Goal: Find specific page/section: Find specific page/section

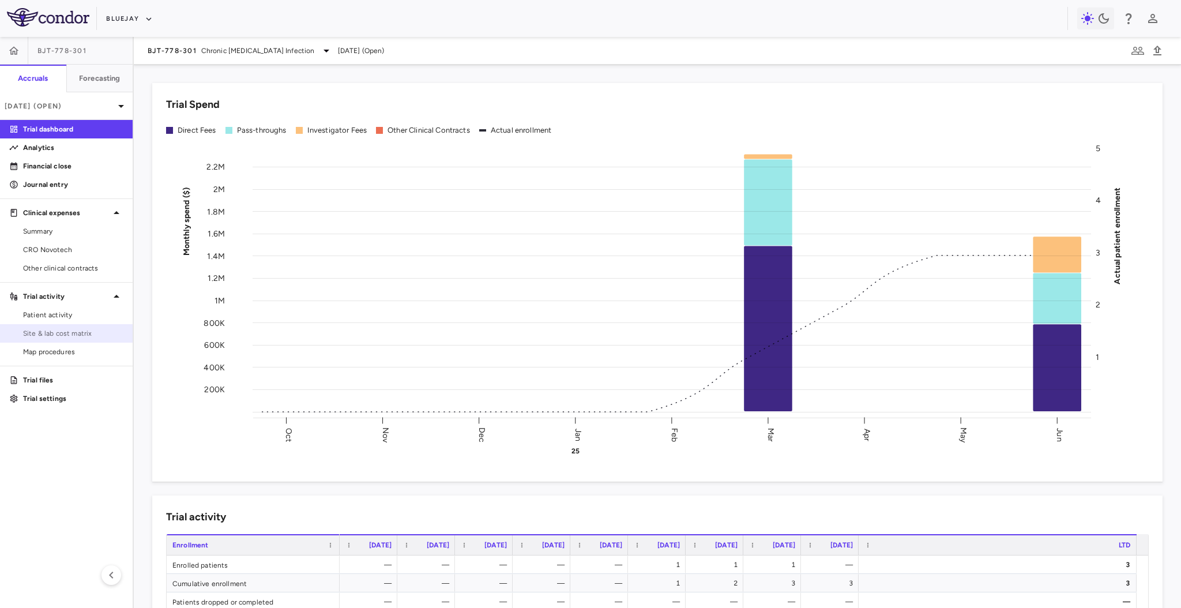
click at [69, 335] on span "Site & lab cost matrix" at bounding box center [73, 333] width 100 height 10
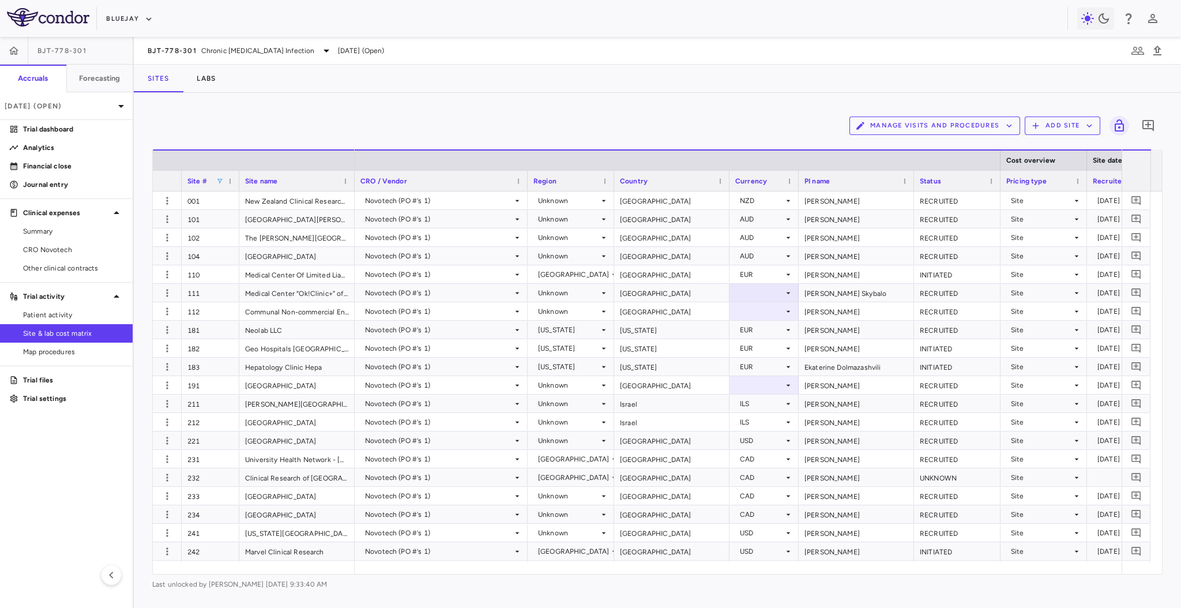
click at [222, 179] on span at bounding box center [219, 181] width 7 height 7
click at [219, 226] on div "(Select All)" at bounding box center [272, 224] width 115 height 14
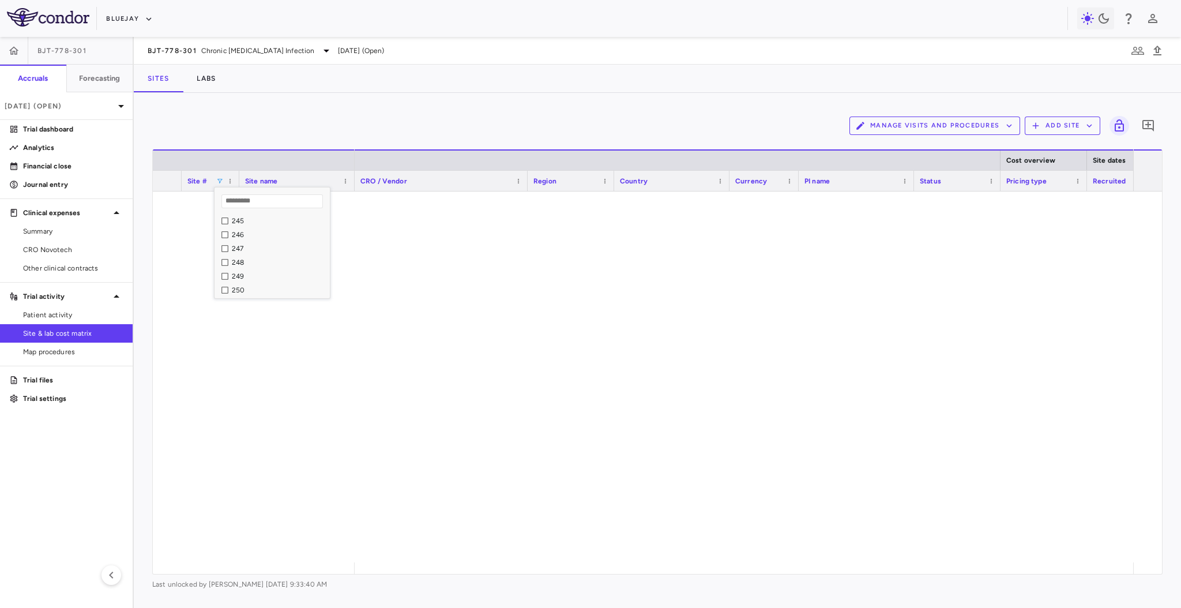
scroll to position [322, 0]
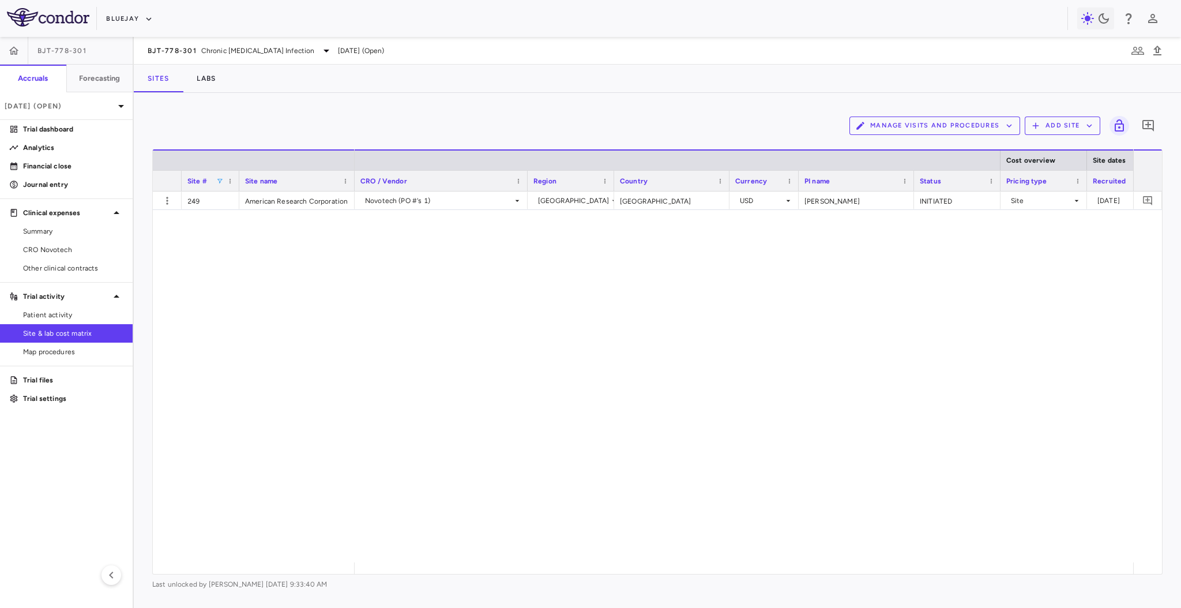
click at [475, 267] on div "Novotech (PO #'s 1) [GEOGRAPHIC_DATA] [GEOGRAPHIC_DATA] USD [PERSON_NAME] INITI…" at bounding box center [744, 377] width 779 height 371
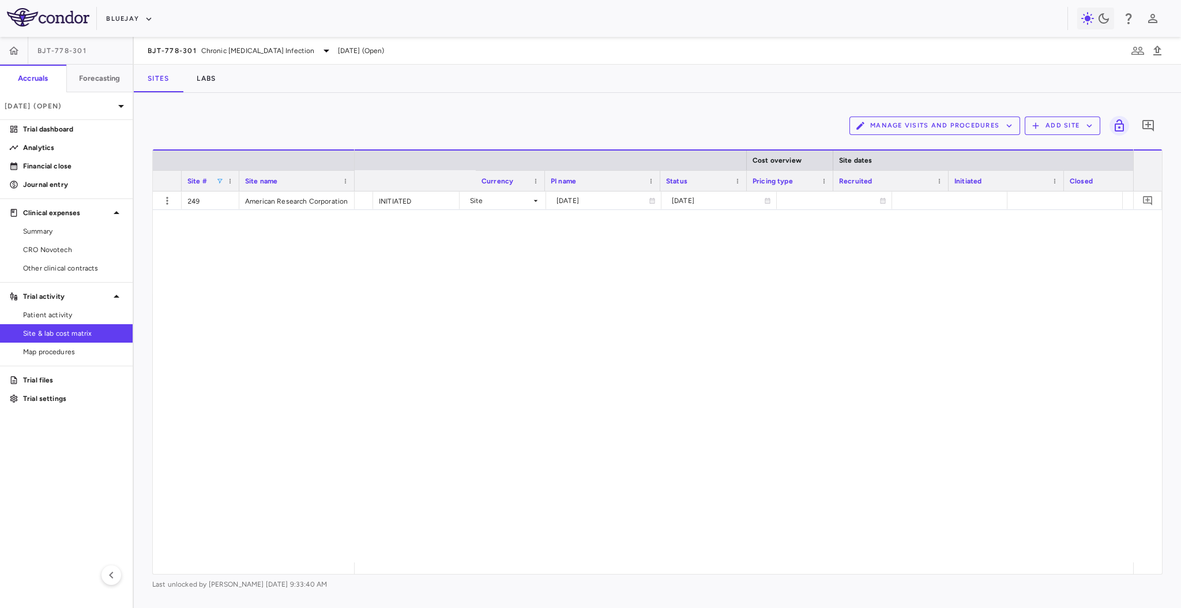
scroll to position [0, 0]
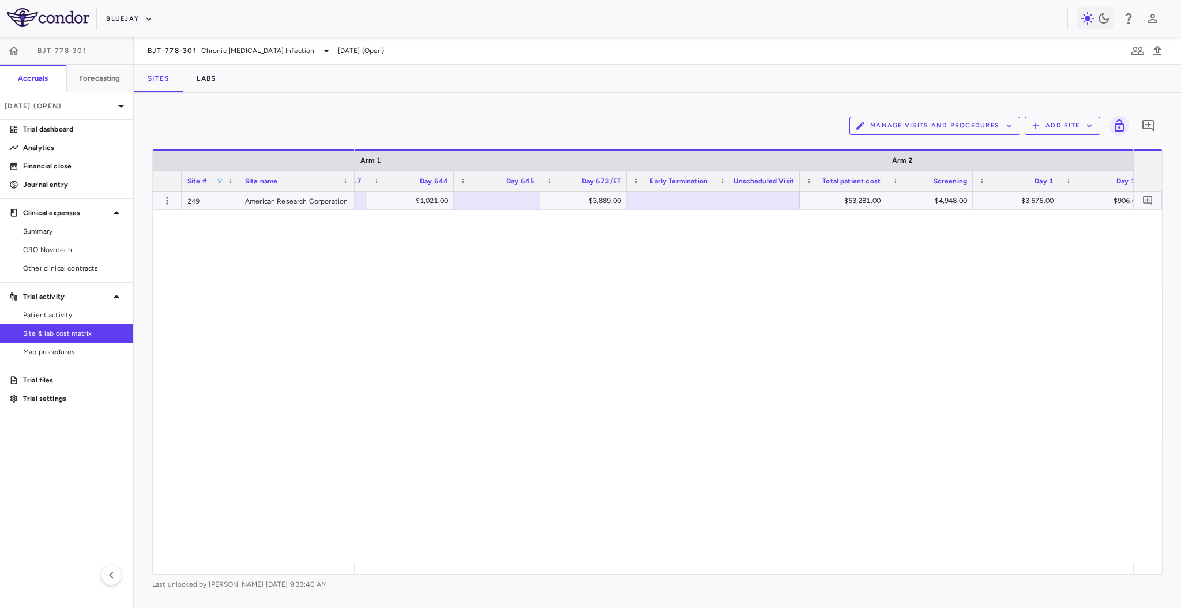
click at [655, 196] on div at bounding box center [670, 200] width 75 height 17
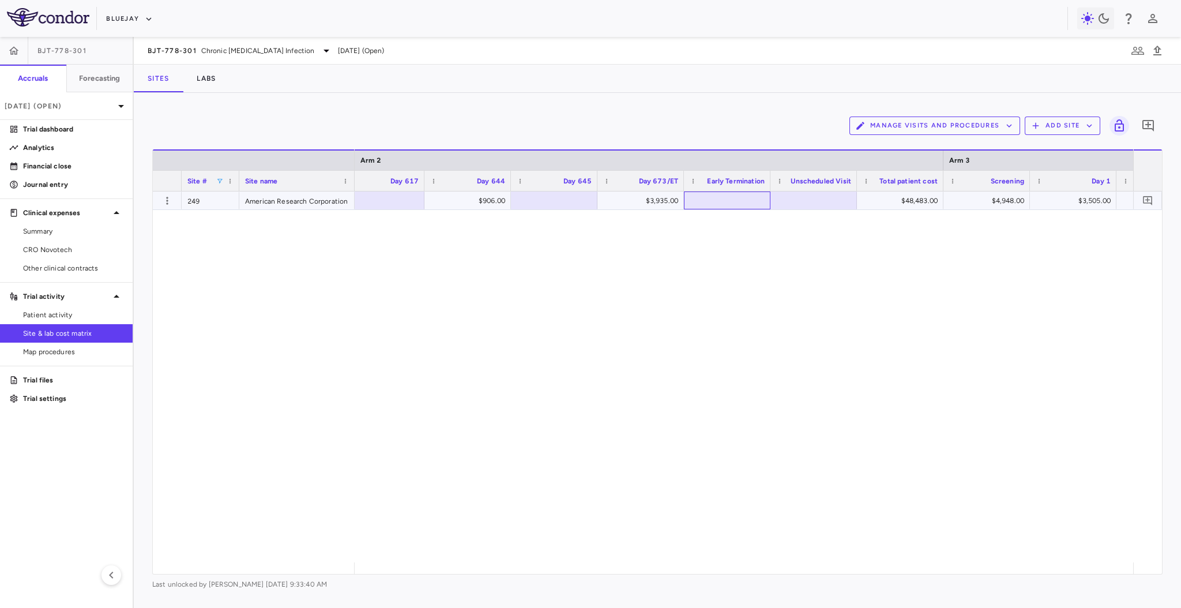
click at [725, 195] on div at bounding box center [727, 200] width 75 height 17
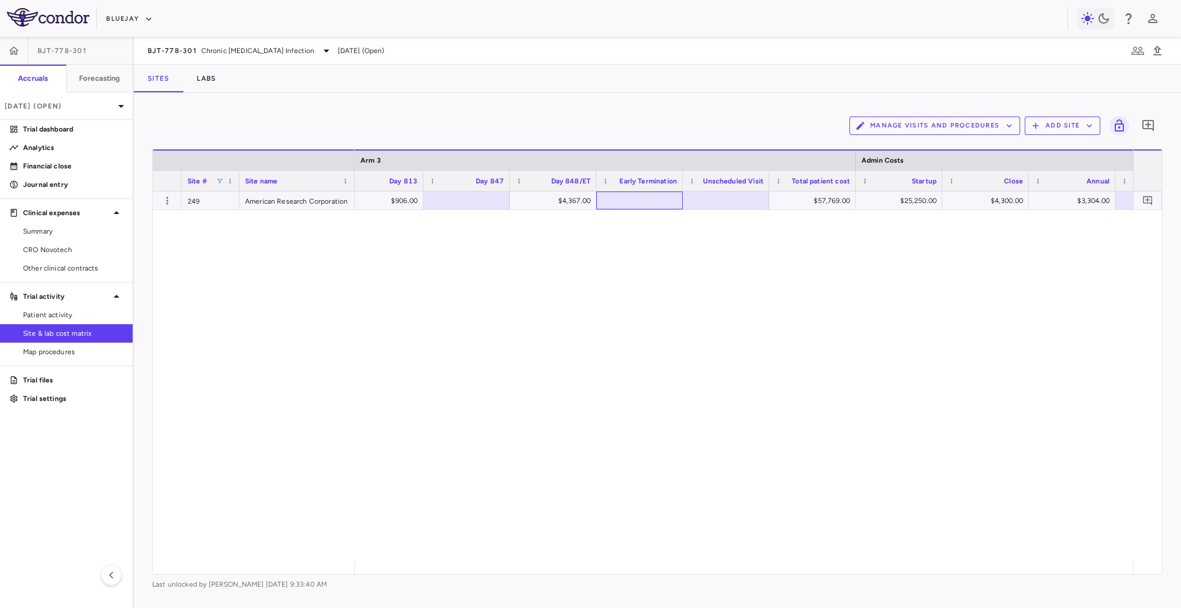
click at [663, 193] on div at bounding box center [639, 200] width 75 height 17
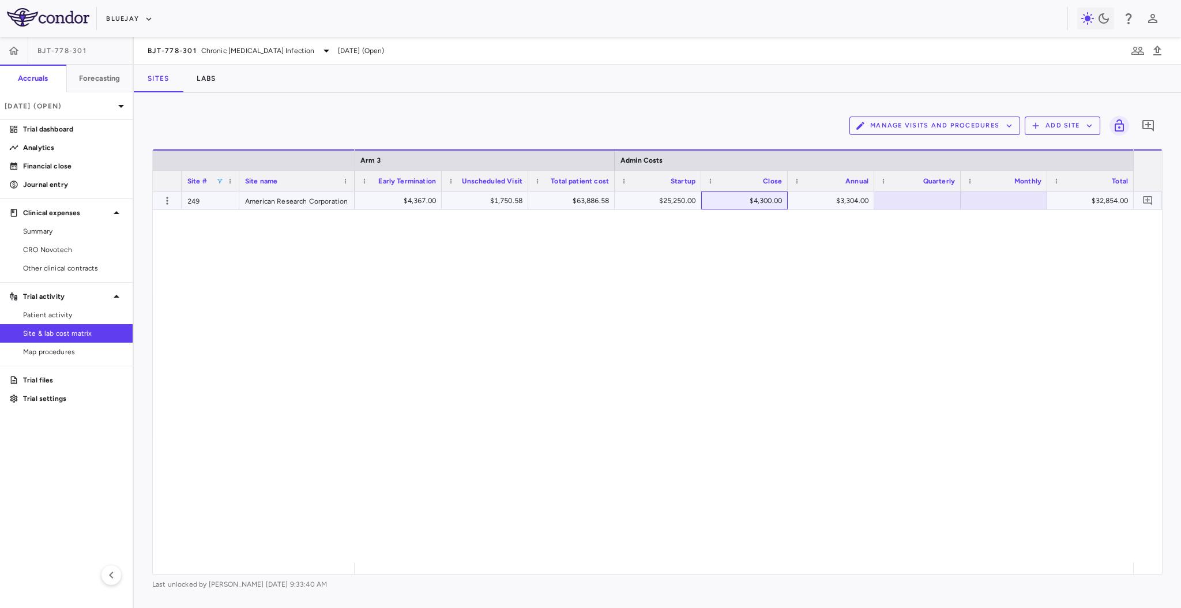
click at [767, 202] on div "$4,300.00" at bounding box center [747, 201] width 70 height 18
click at [722, 301] on div "$4,367.00 $4,367.00 $1,750.58 $63,886.58 $25,250.00 6251 1353 $32,854.00" at bounding box center [744, 377] width 779 height 371
click at [220, 178] on span at bounding box center [219, 181] width 7 height 7
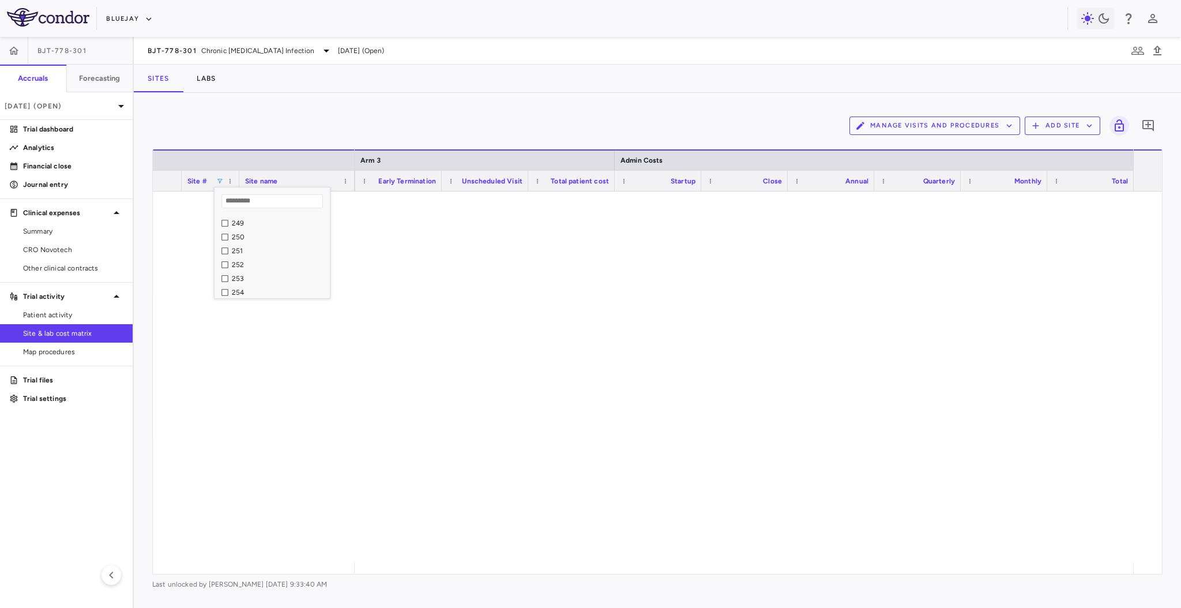
scroll to position [374, 0]
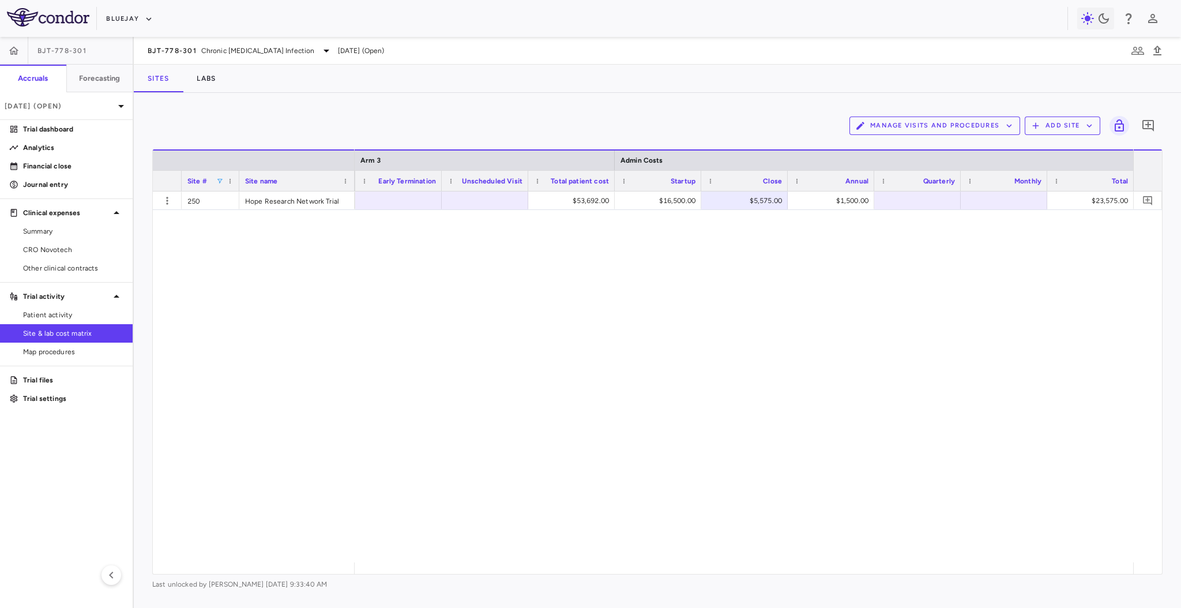
click at [503, 291] on div "$4,369.00 $53,692.00 $16,500.00 $5,575.00 $1,500.00 $23,575.00" at bounding box center [744, 377] width 779 height 371
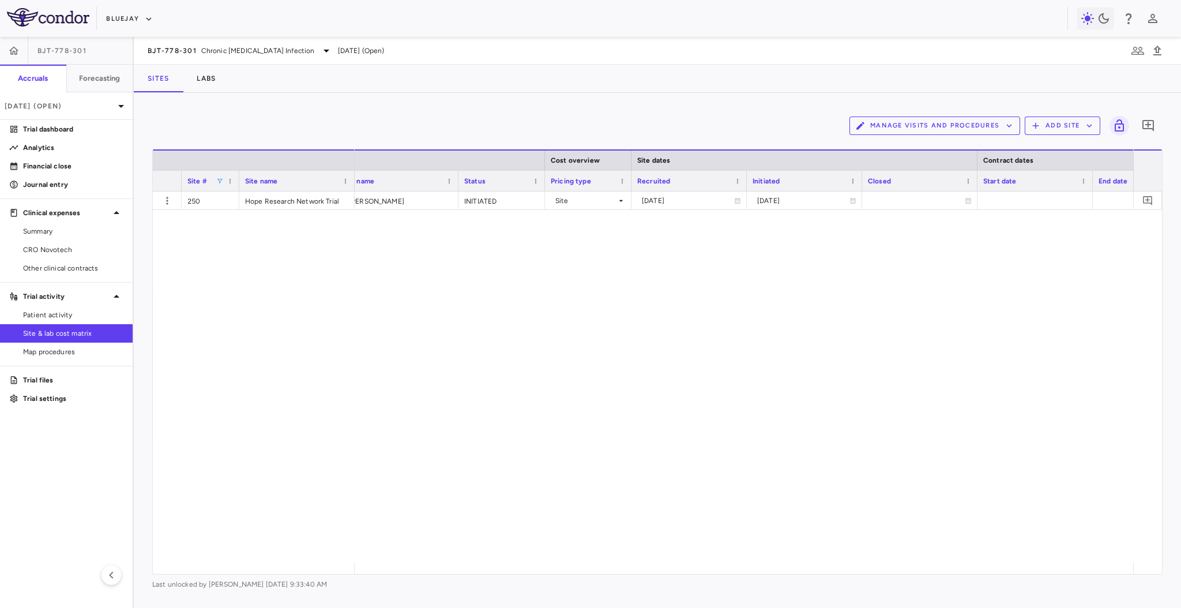
scroll to position [0, 458]
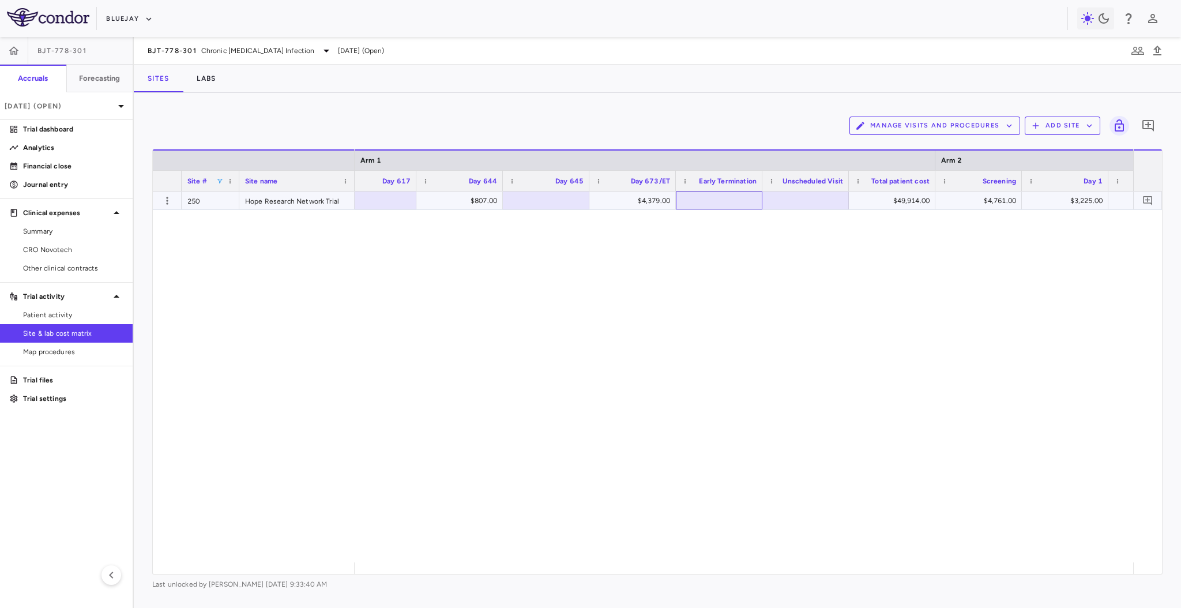
click at [719, 201] on div at bounding box center [719, 200] width 75 height 17
click at [763, 201] on div at bounding box center [738, 200] width 75 height 17
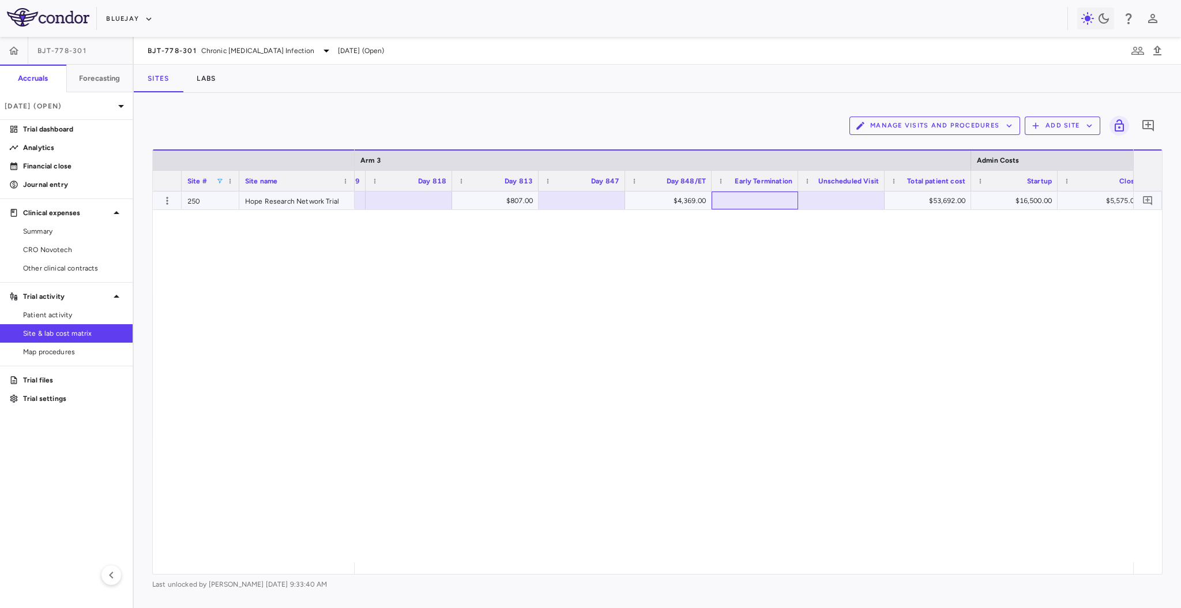
click at [742, 207] on div at bounding box center [755, 200] width 75 height 17
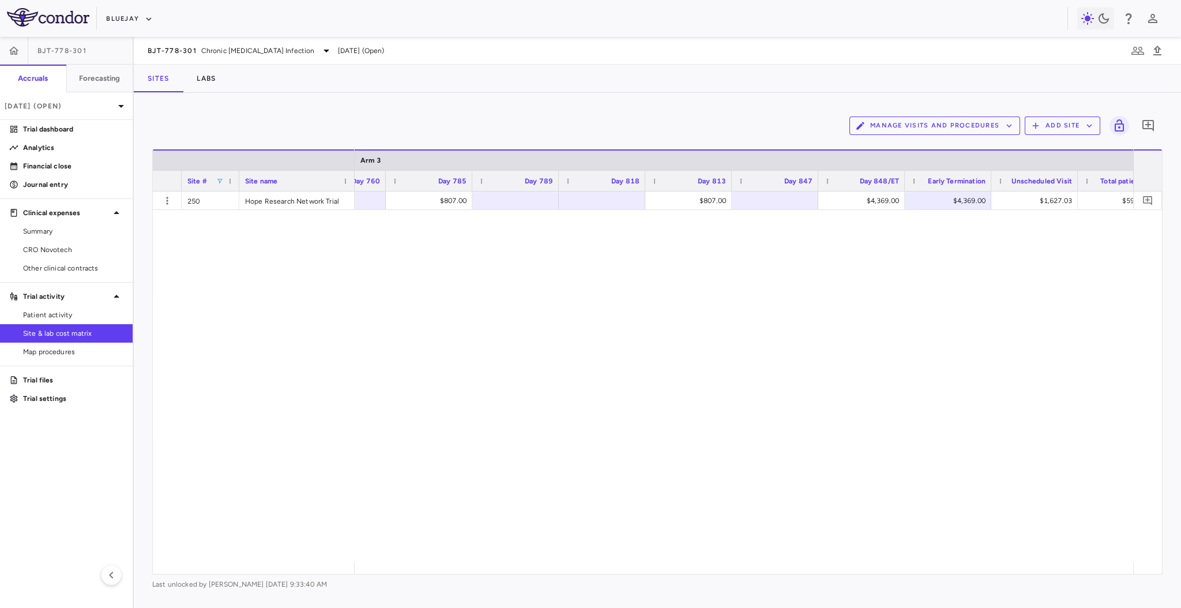
click at [219, 181] on span at bounding box center [219, 181] width 7 height 7
click at [224, 219] on div "250" at bounding box center [276, 224] width 108 height 14
click at [471, 282] on div "$1,667.00 $741.00 $741.00 $4,227.00 $58,069.00 $16,000.00" at bounding box center [744, 377] width 779 height 371
click at [285, 204] on div "[GEOGRAPHIC_DATA]" at bounding box center [296, 201] width 115 height 18
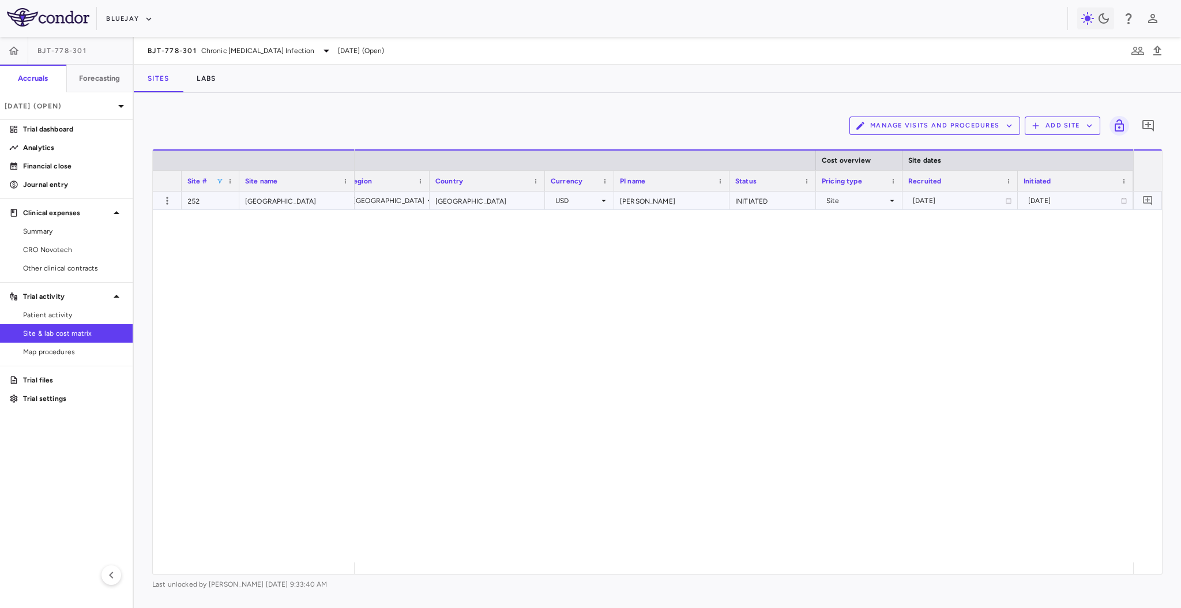
scroll to position [0, 300]
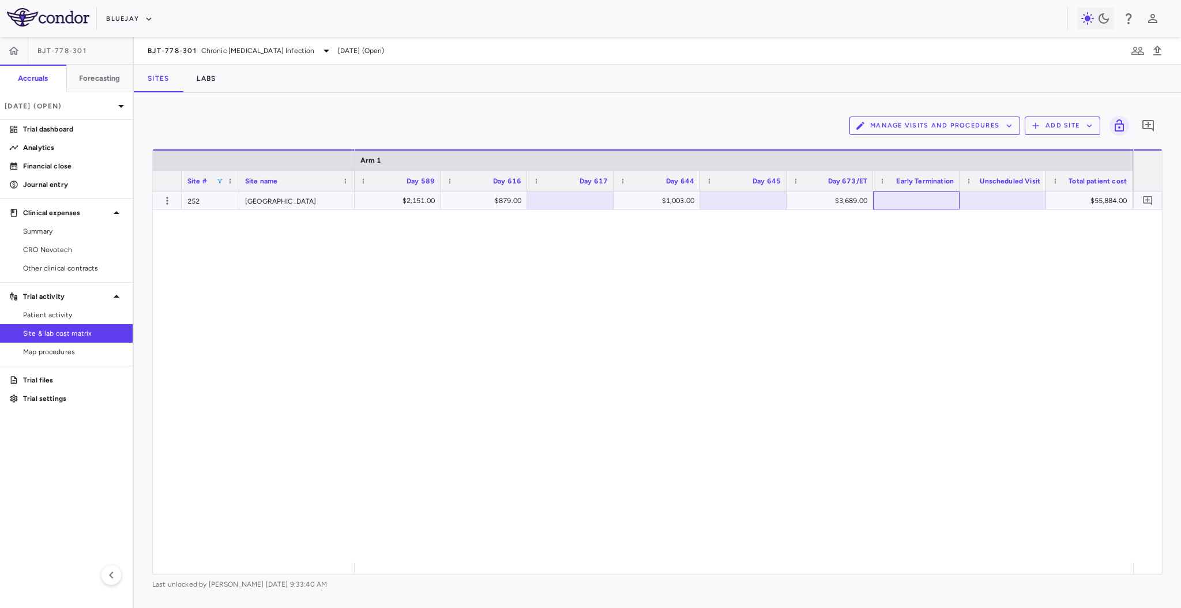
click at [898, 197] on div at bounding box center [916, 200] width 75 height 17
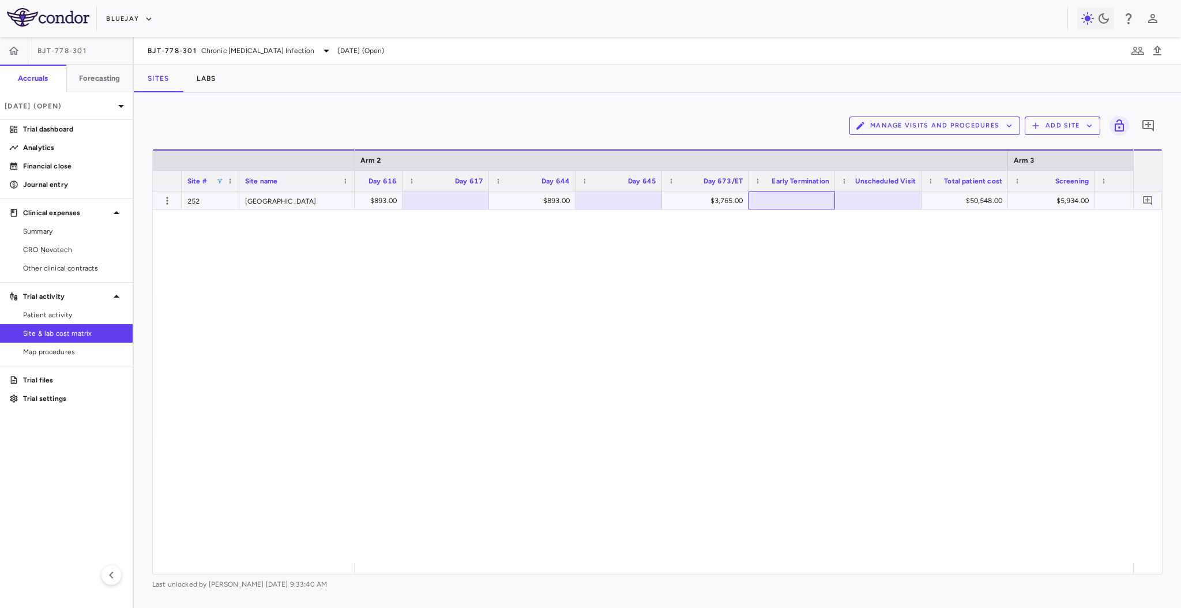
click at [799, 202] on div at bounding box center [792, 200] width 75 height 17
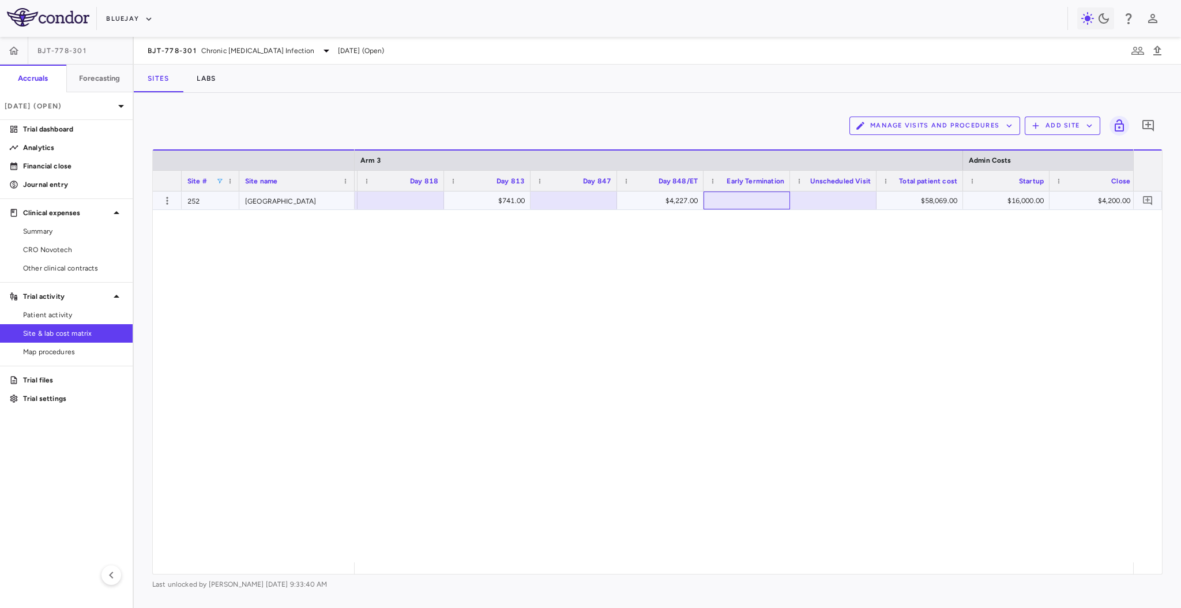
click at [757, 202] on div at bounding box center [747, 200] width 75 height 17
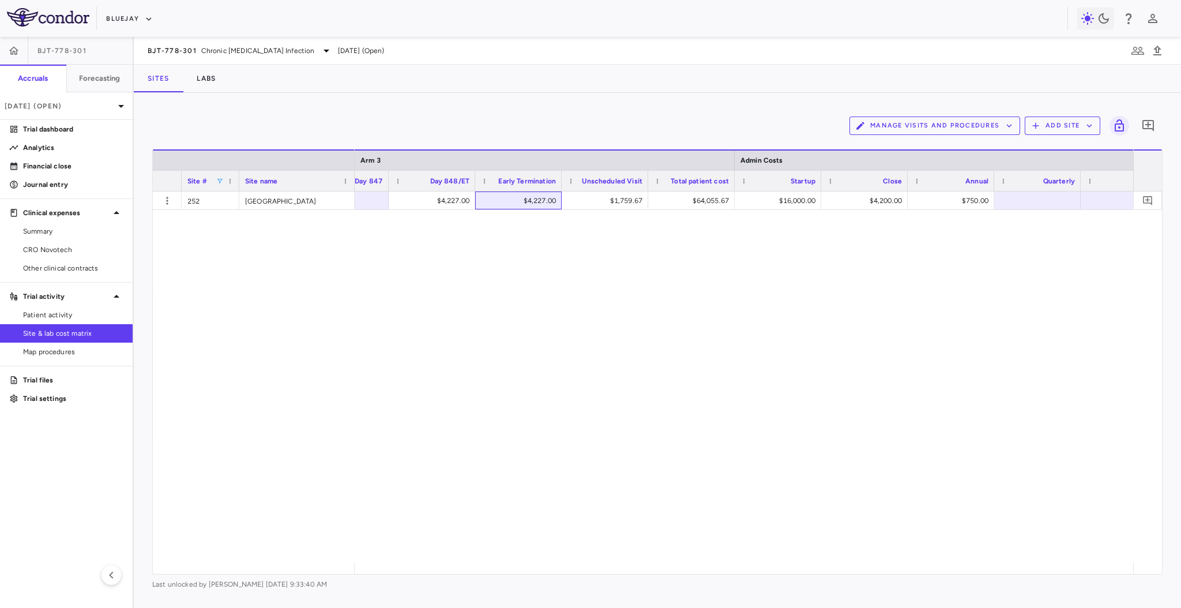
scroll to position [0, 11779]
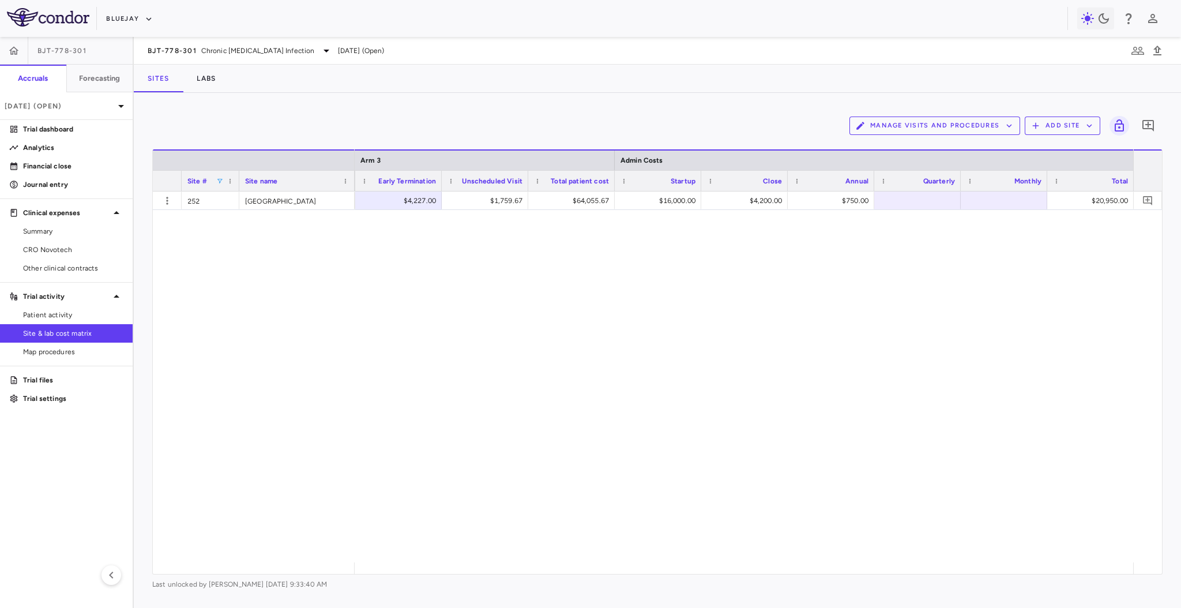
click at [219, 176] on div "Site #" at bounding box center [210, 181] width 46 height 20
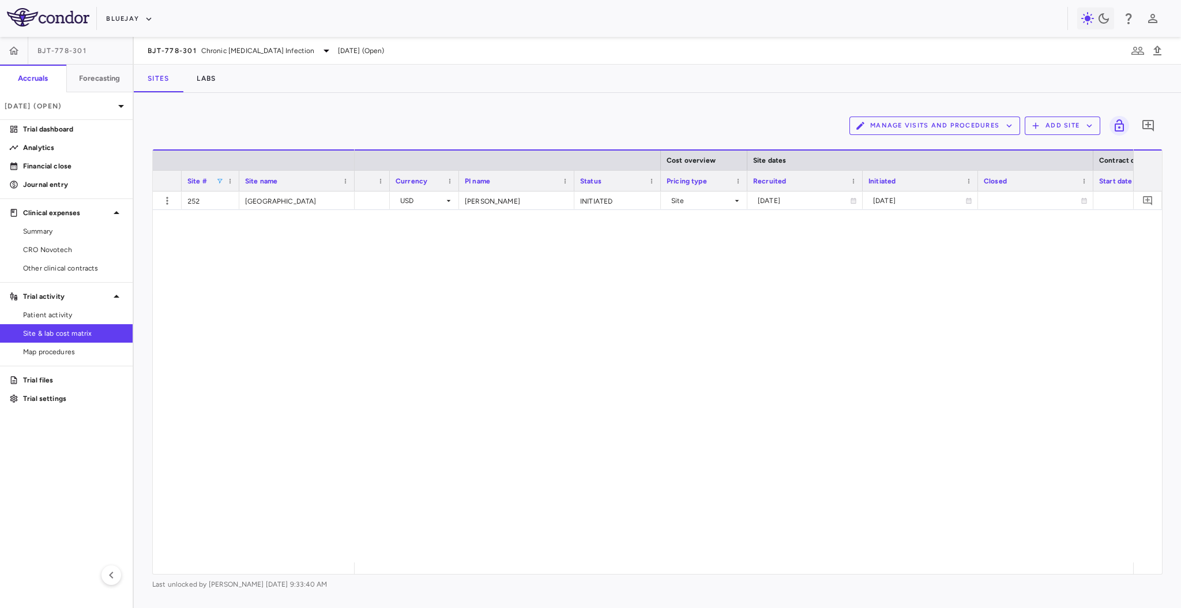
scroll to position [0, 370]
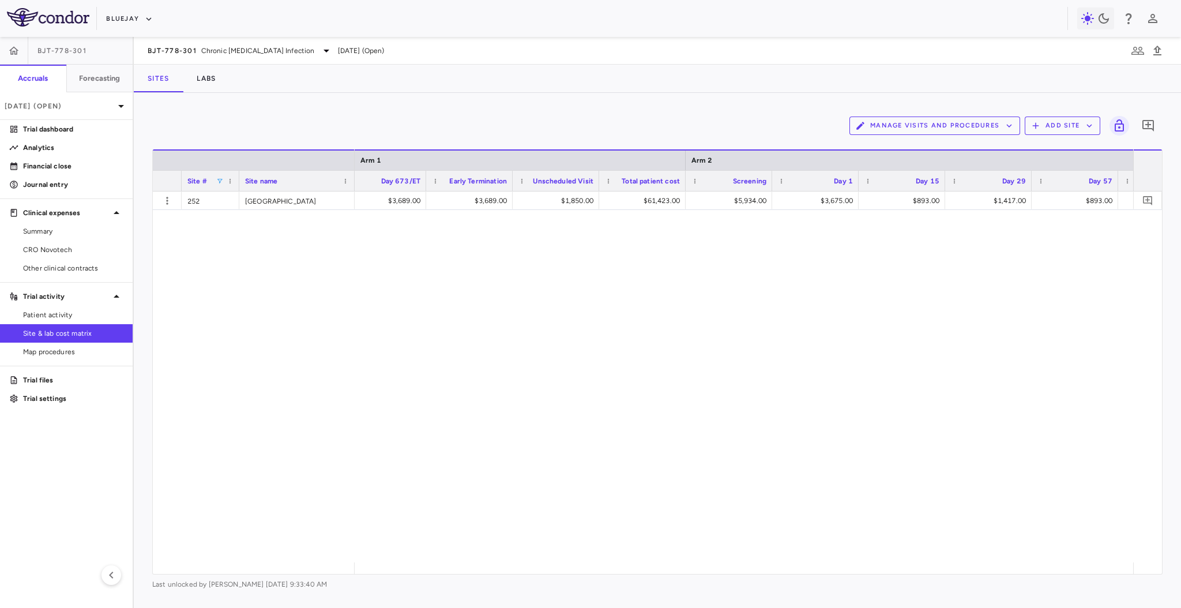
click at [218, 180] on span at bounding box center [219, 181] width 7 height 7
click at [478, 199] on div at bounding box center [469, 200] width 75 height 17
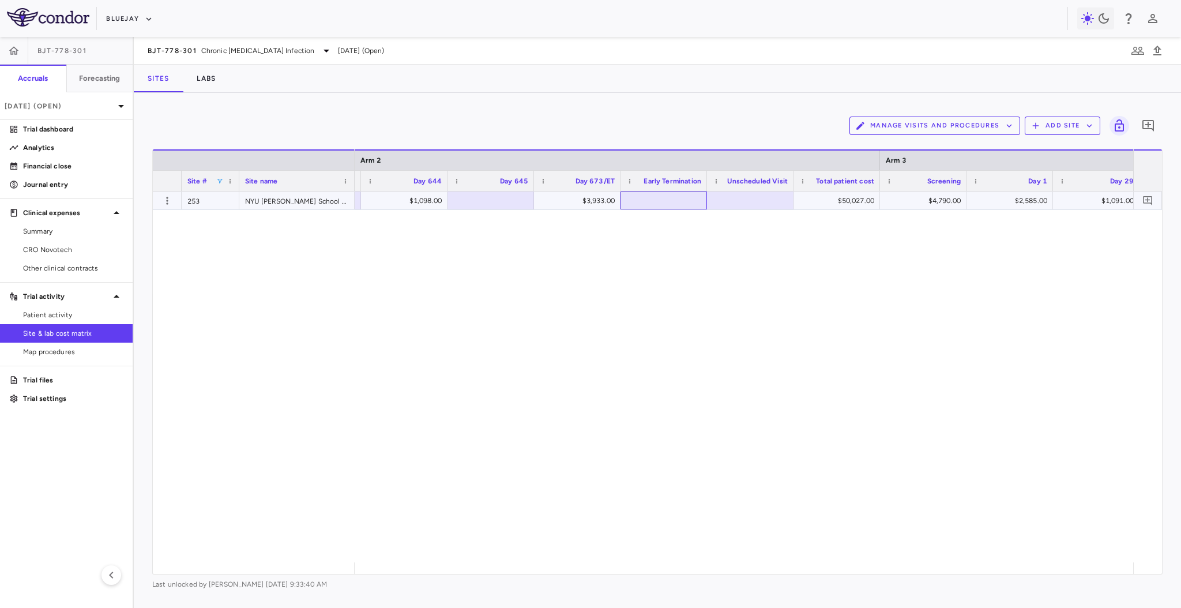
click at [675, 197] on div at bounding box center [663, 200] width 75 height 17
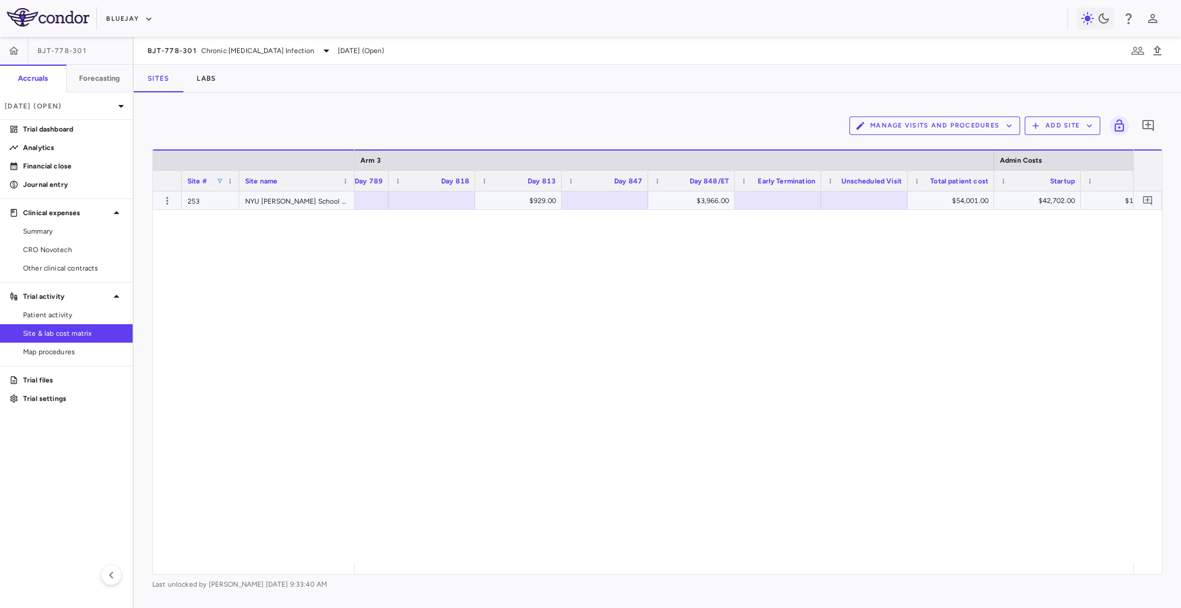
click at [752, 202] on div at bounding box center [778, 200] width 75 height 17
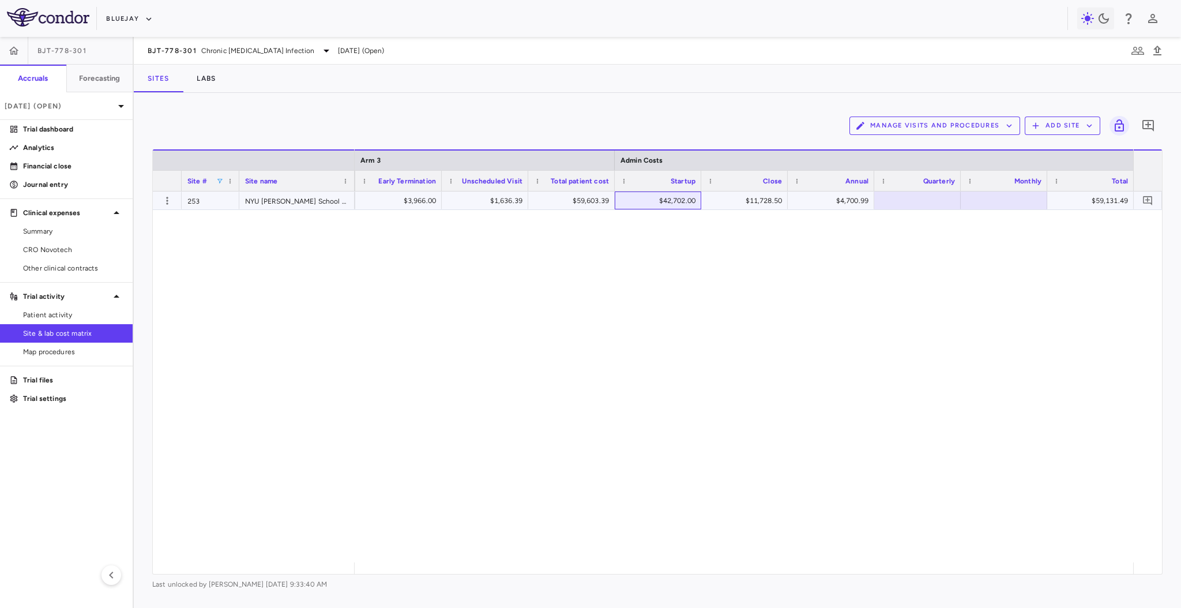
click at [685, 202] on div "$42,702.00" at bounding box center [660, 201] width 70 height 18
click at [220, 181] on span at bounding box center [219, 181] width 7 height 7
click at [550, 310] on div "$4,673.00 $57,326.00 $41,780.01 $6,589.64 $4,378.50 $52,748.15" at bounding box center [744, 377] width 779 height 371
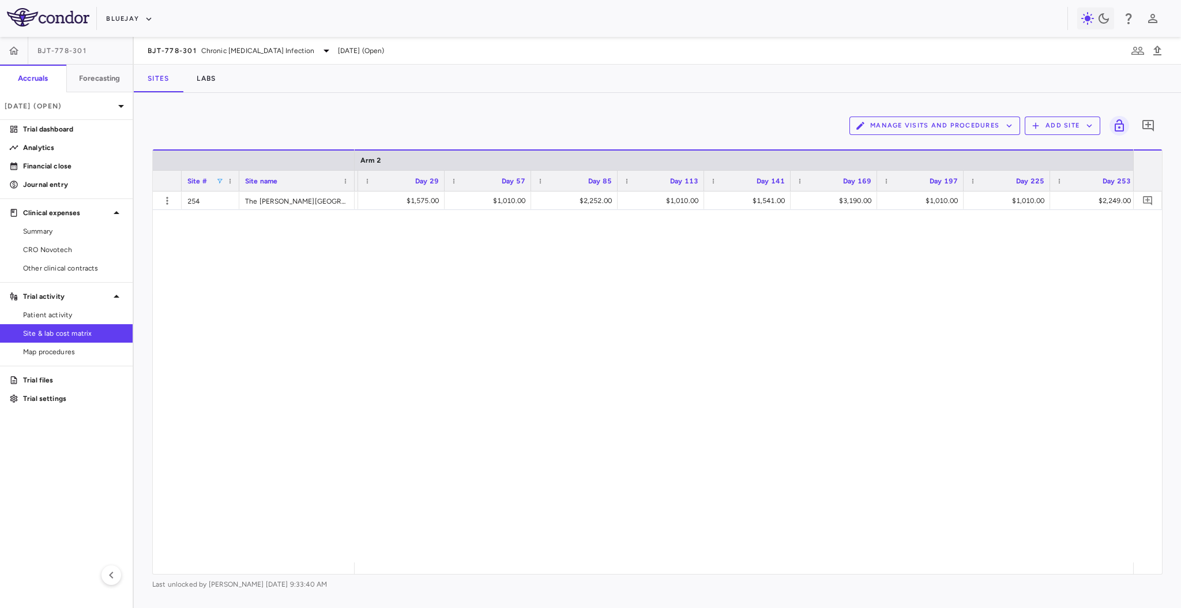
scroll to position [0, 4864]
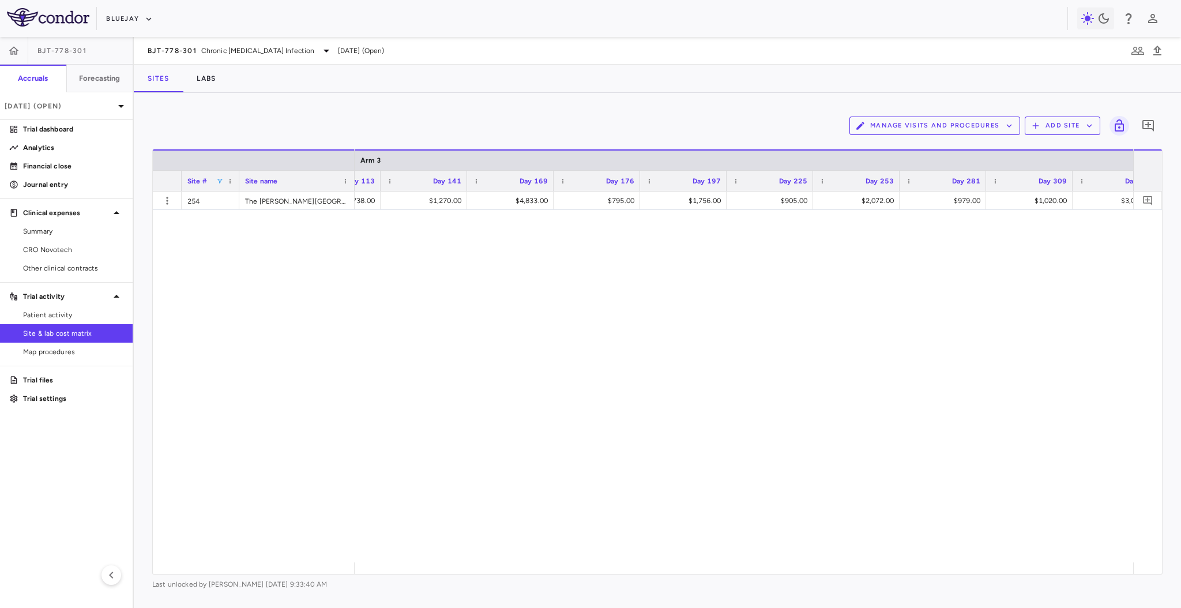
click at [220, 179] on span at bounding box center [219, 181] width 7 height 7
click at [462, 295] on div "$1,582.00 $522.00 $998.00 $4,852.00 $619.00 $1,425.00 $726.00 $1,697.00 $815.00…" at bounding box center [744, 377] width 779 height 371
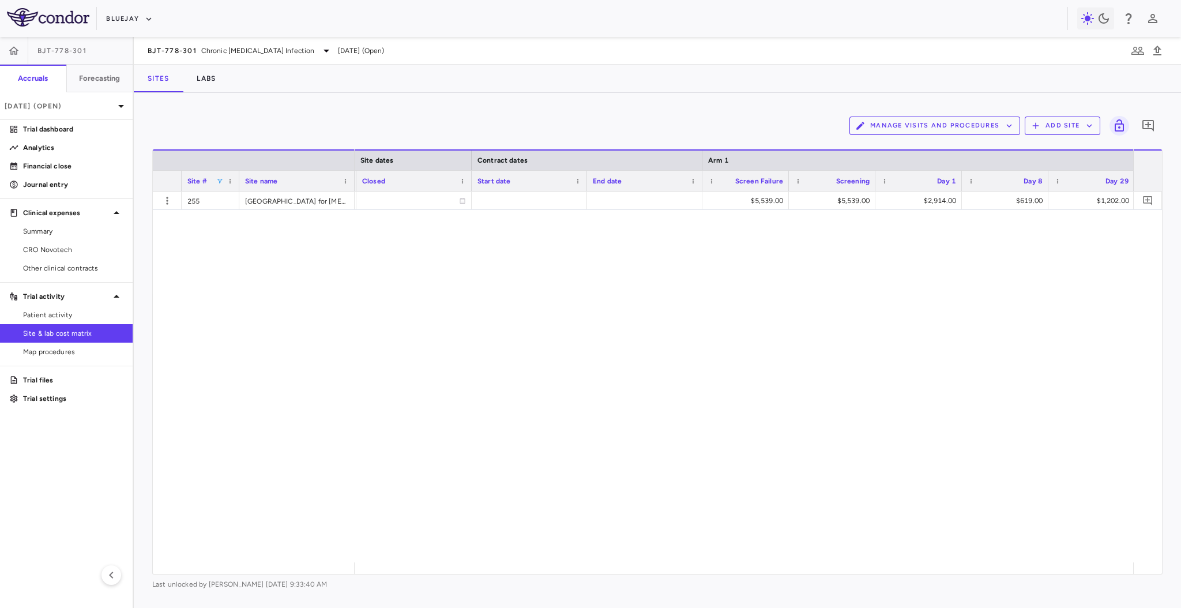
scroll to position [0, 969]
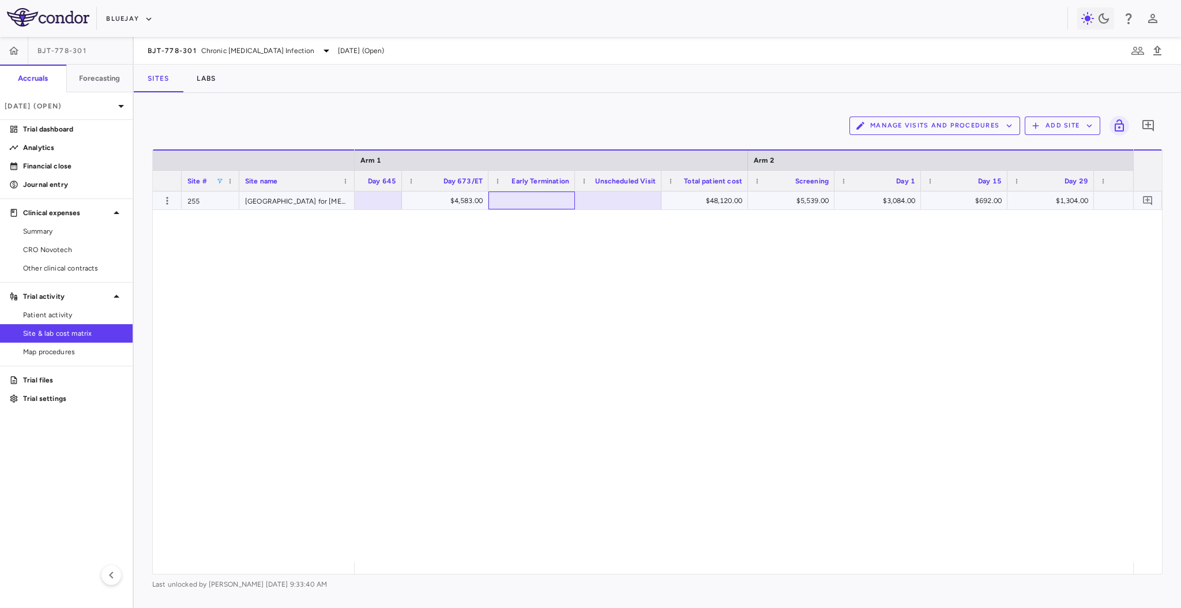
click at [528, 203] on div at bounding box center [531, 200] width 75 height 17
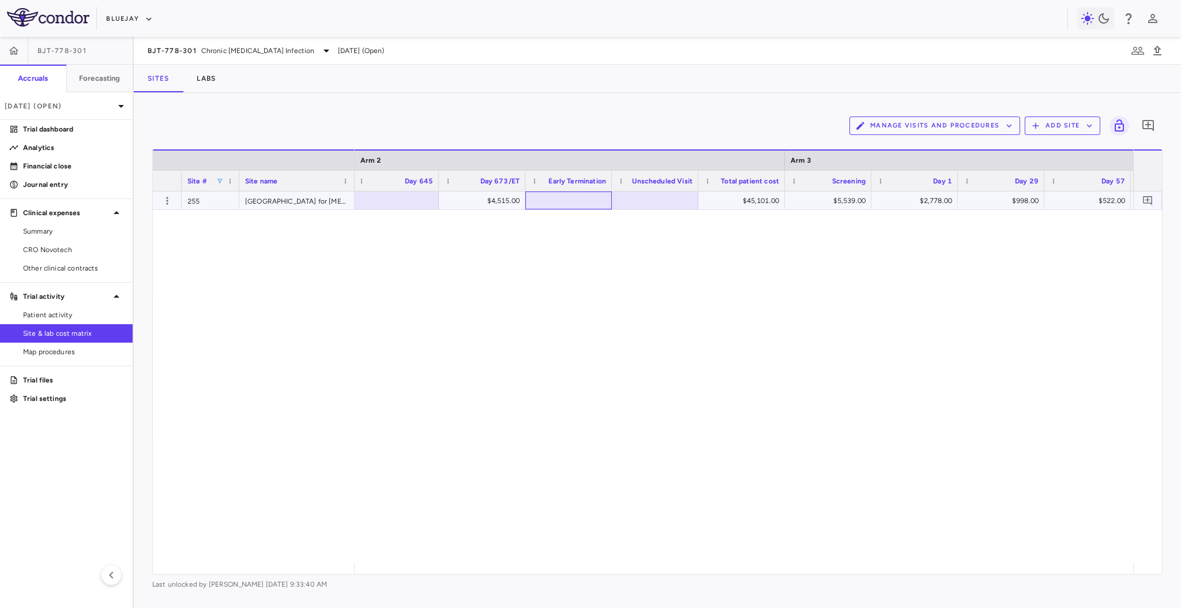
click at [596, 207] on div at bounding box center [568, 200] width 75 height 17
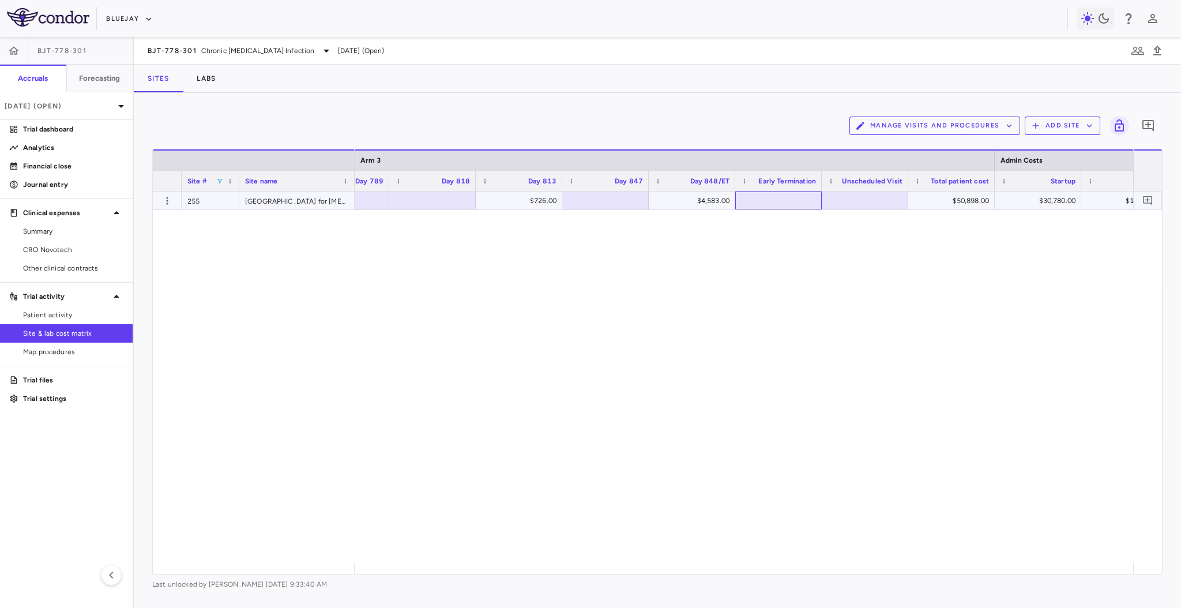
click at [760, 197] on div at bounding box center [778, 200] width 75 height 17
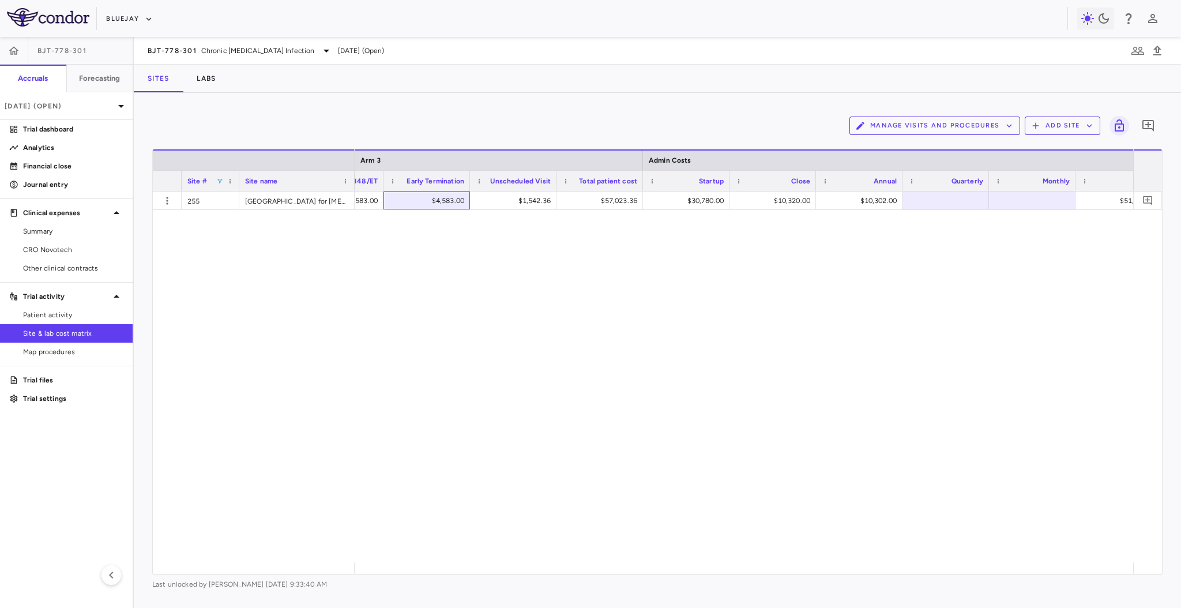
scroll to position [0, 11779]
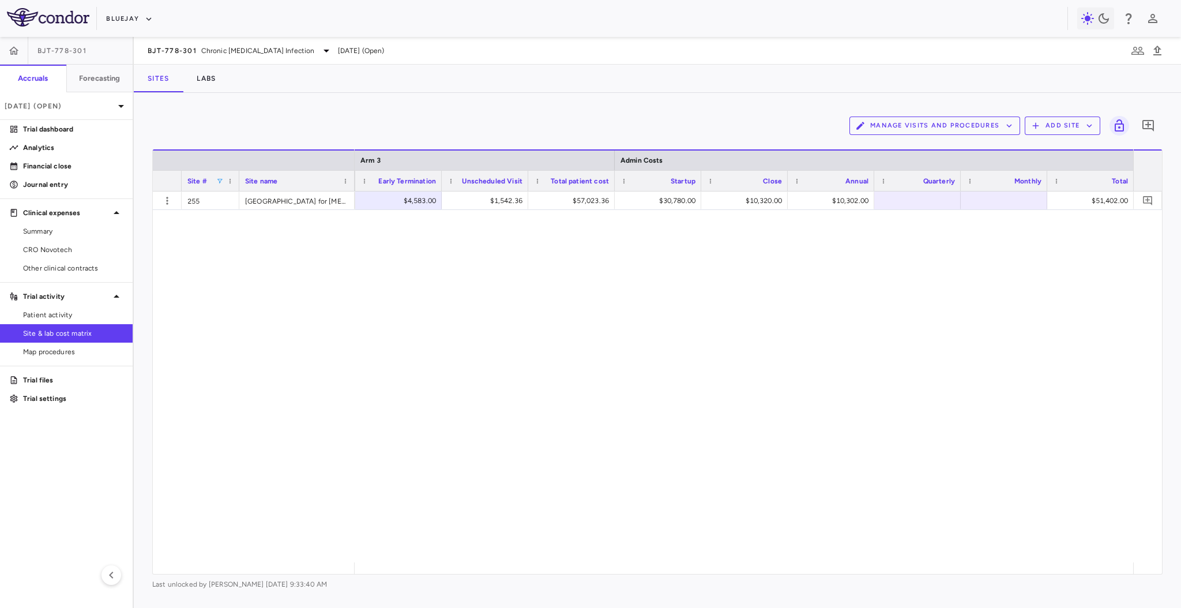
click at [219, 178] on span at bounding box center [219, 181] width 7 height 7
drag, startPoint x: 284, startPoint y: 295, endPoint x: 288, endPoint y: 387, distance: 91.2
click at [288, 363] on div "Loading... No matches. 255 256 257 291 702 703 704 705 706 253" at bounding box center [272, 275] width 117 height 176
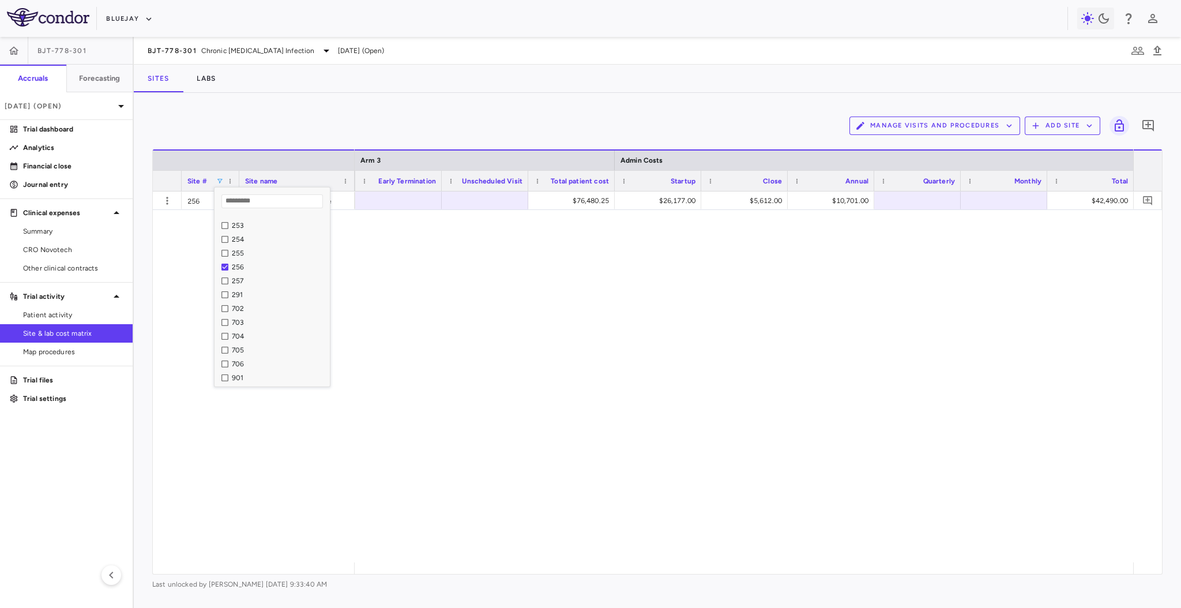
scroll to position [427, 0]
click at [459, 338] on div "$4,145.00 $76,480.25 $26,177.00 $5,612.00 $10,701.00 $42,490.00" at bounding box center [744, 377] width 779 height 371
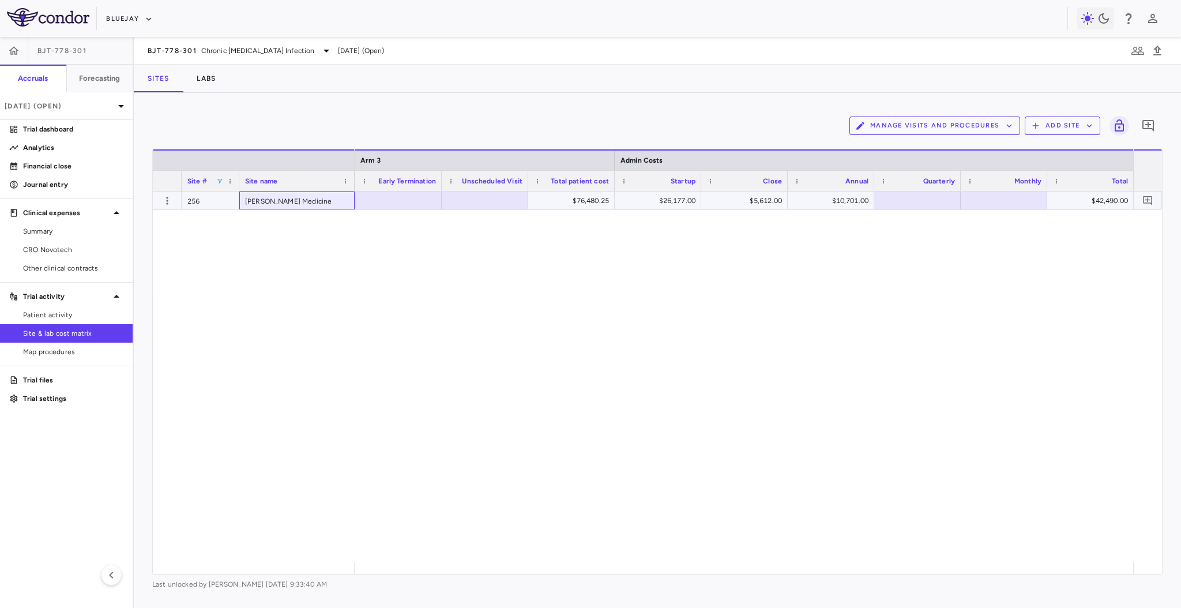
click at [339, 197] on div "[PERSON_NAME] Medicine" at bounding box center [296, 201] width 115 height 18
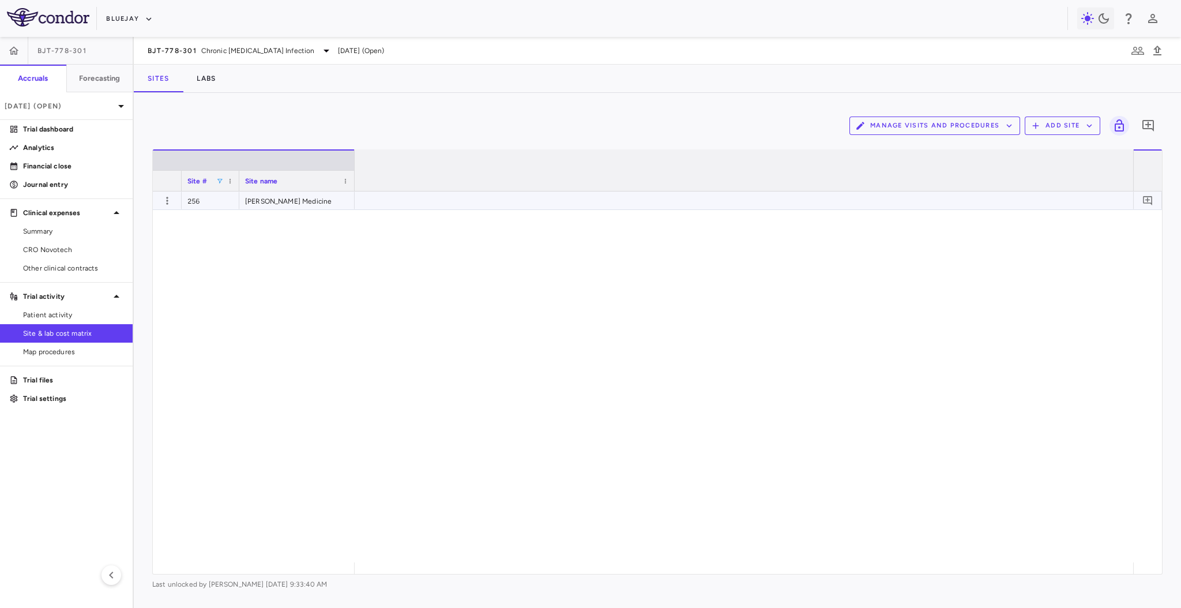
scroll to position [0, 0]
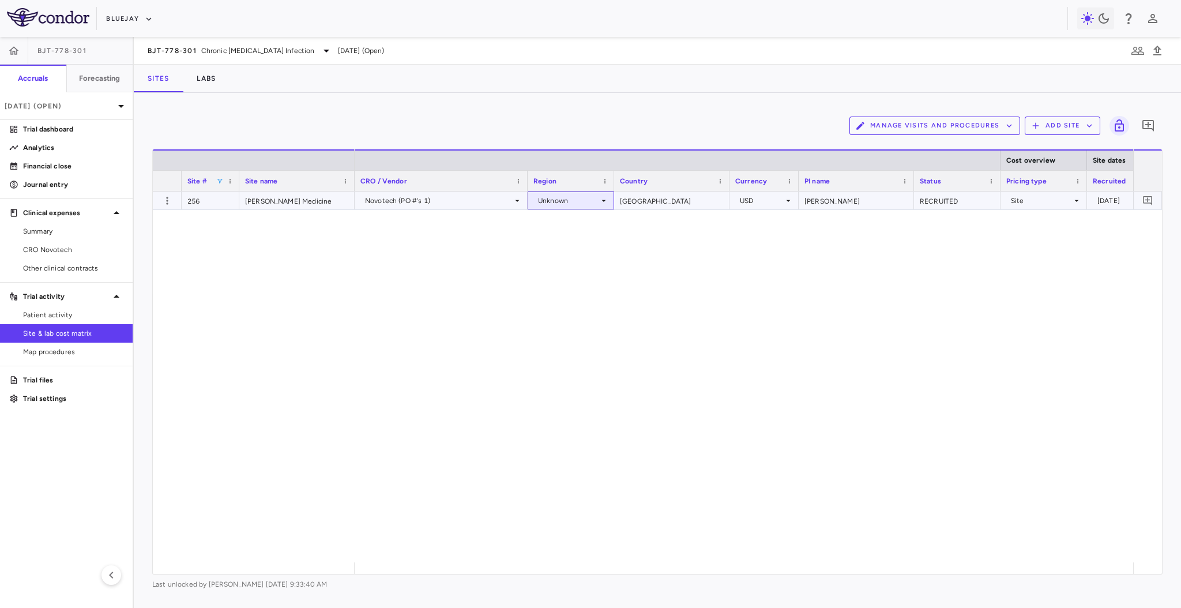
click at [607, 205] on div "Unknown" at bounding box center [571, 200] width 75 height 17
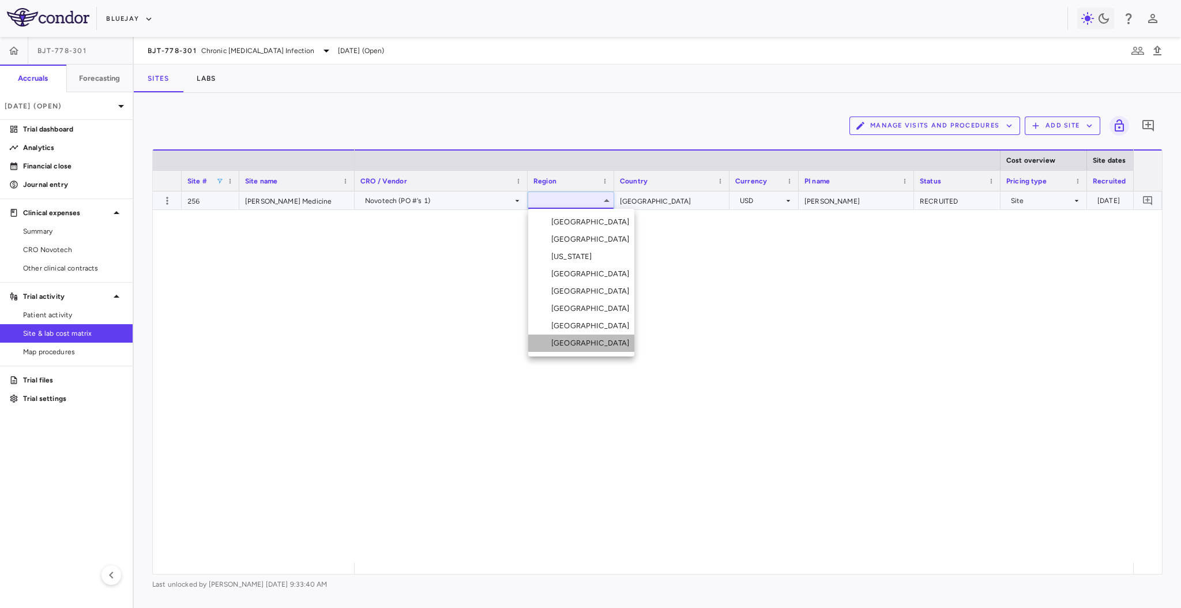
click at [582, 339] on div "[GEOGRAPHIC_DATA]" at bounding box center [592, 343] width 83 height 10
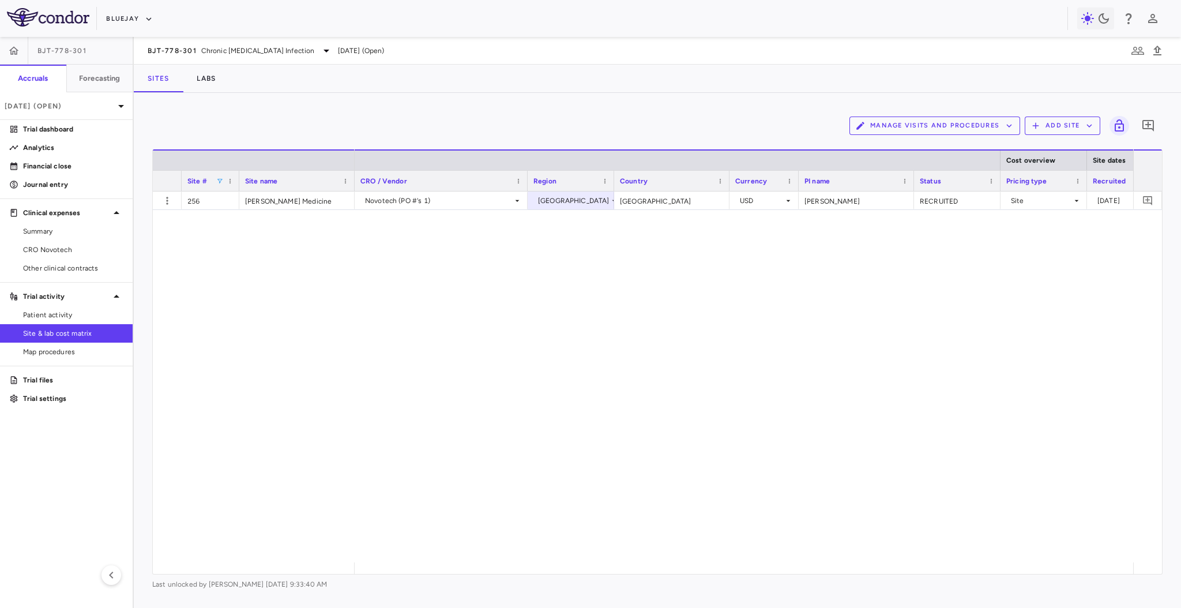
click at [482, 284] on div "Novotech (PO #'s 1) [GEOGRAPHIC_DATA] [GEOGRAPHIC_DATA] USD [PERSON_NAME] RECRU…" at bounding box center [744, 377] width 779 height 371
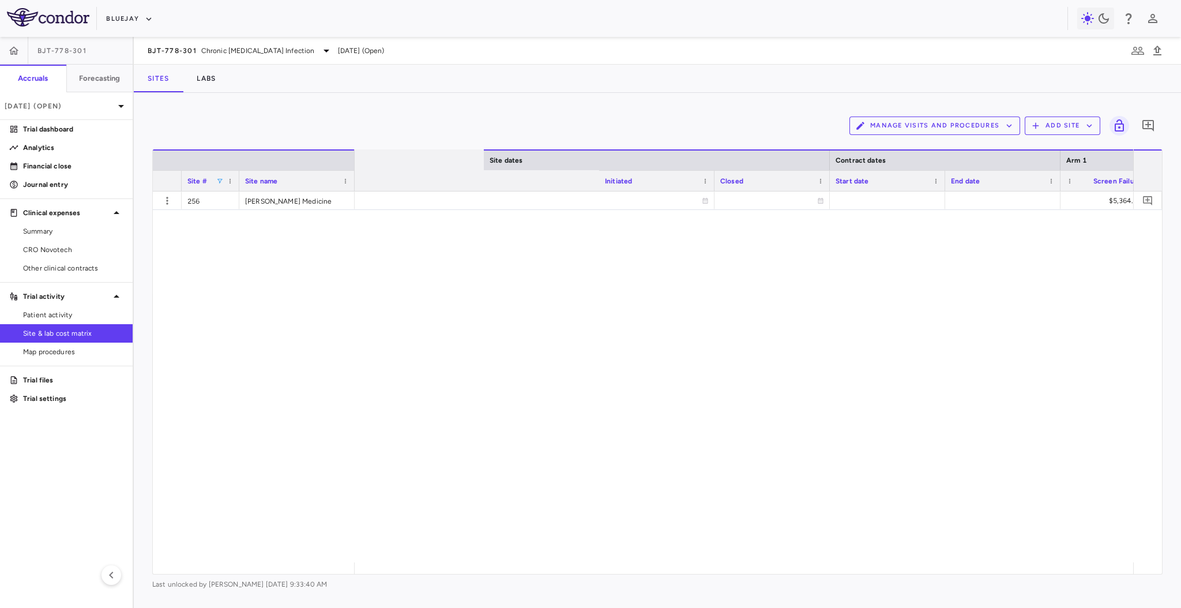
scroll to position [0, 1117]
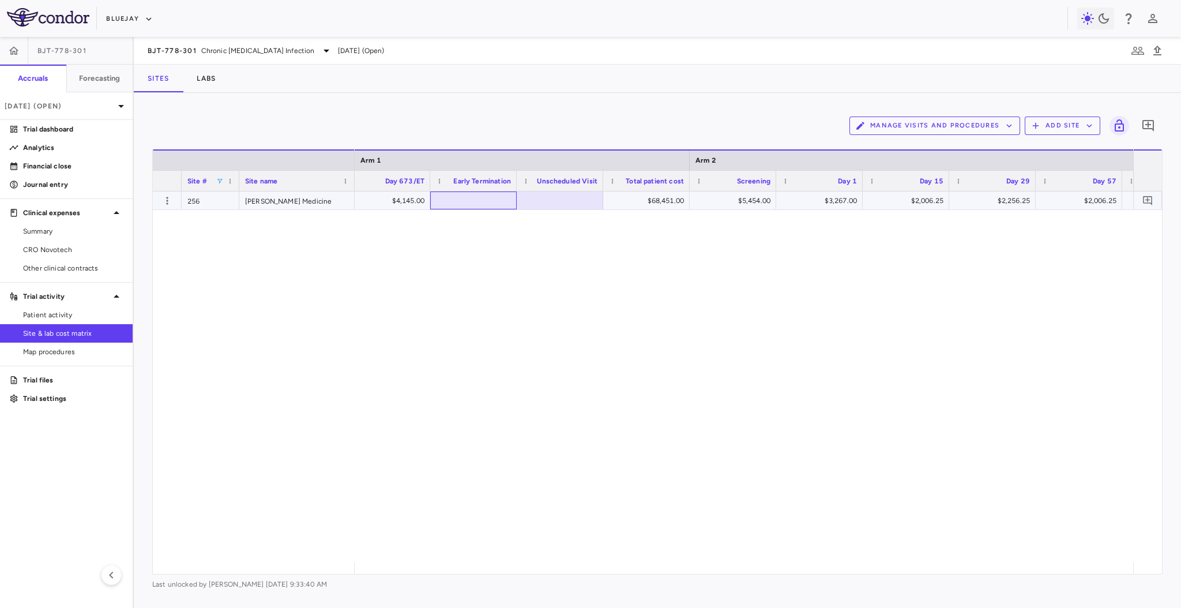
click at [502, 200] on div at bounding box center [473, 200] width 75 height 17
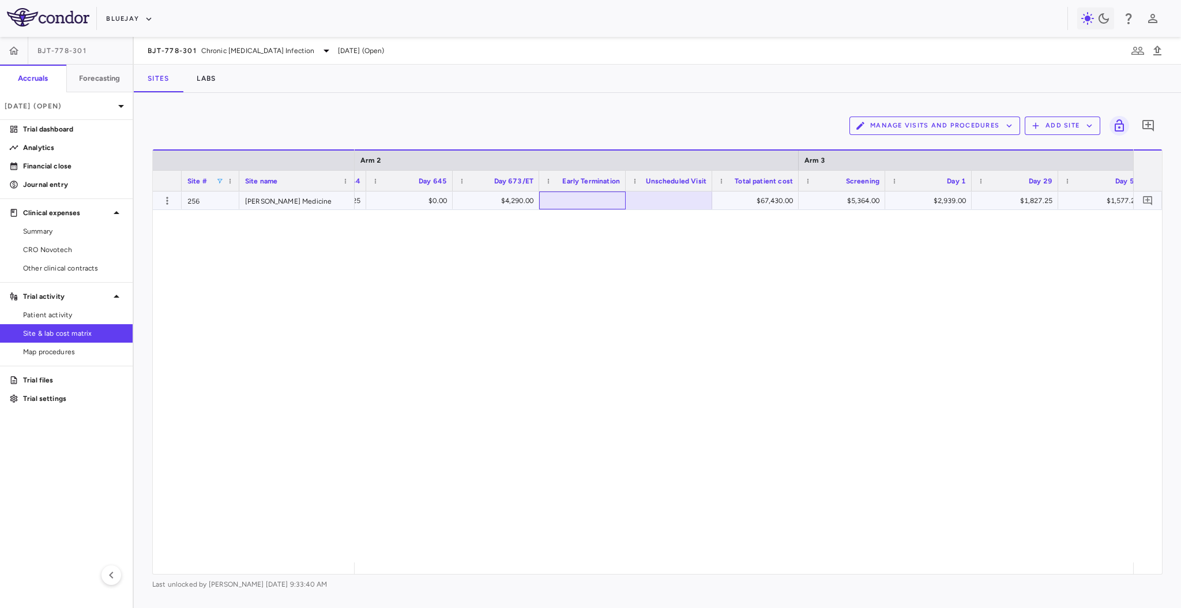
click at [600, 197] on div at bounding box center [582, 200] width 75 height 17
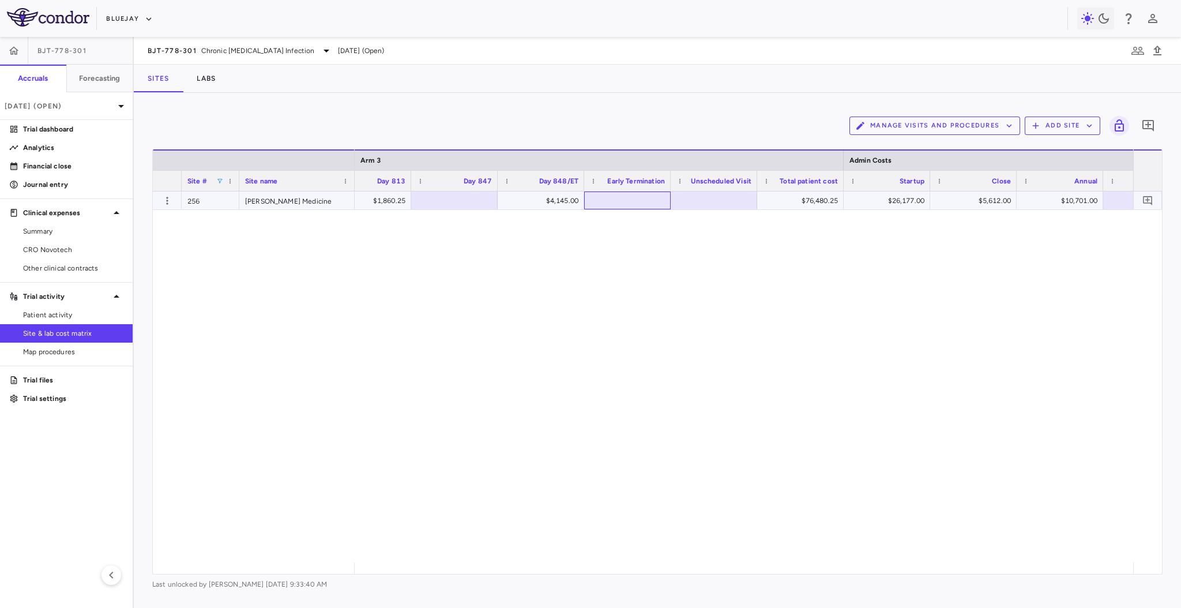
click at [621, 199] on div at bounding box center [627, 200] width 75 height 17
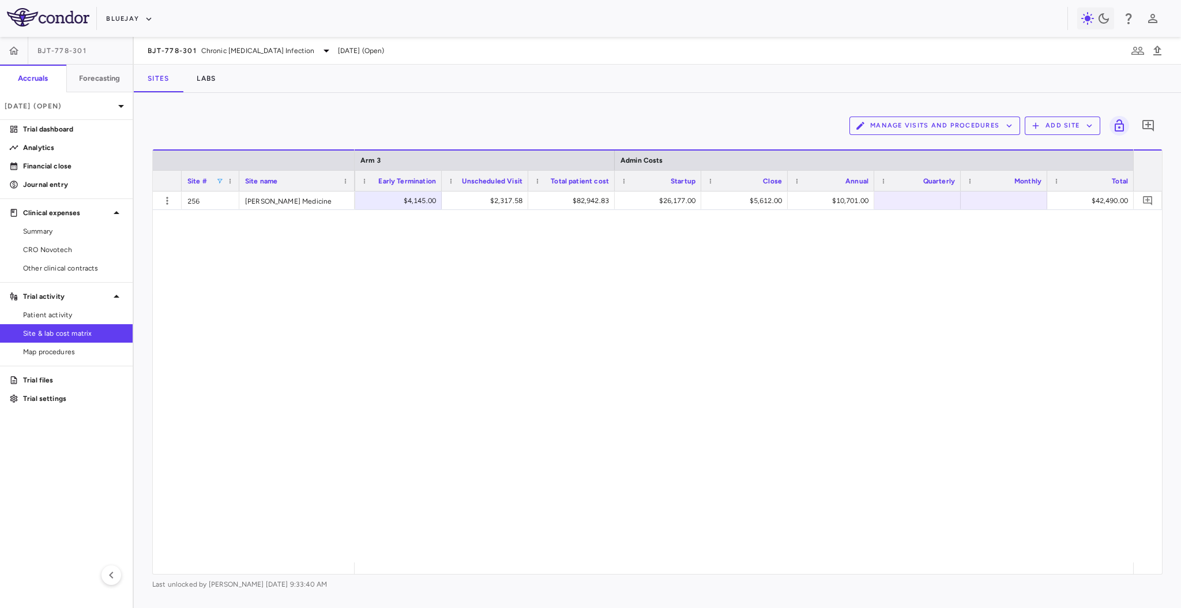
click at [220, 179] on span at bounding box center [219, 181] width 7 height 7
click at [536, 283] on div "— —" at bounding box center [744, 377] width 779 height 371
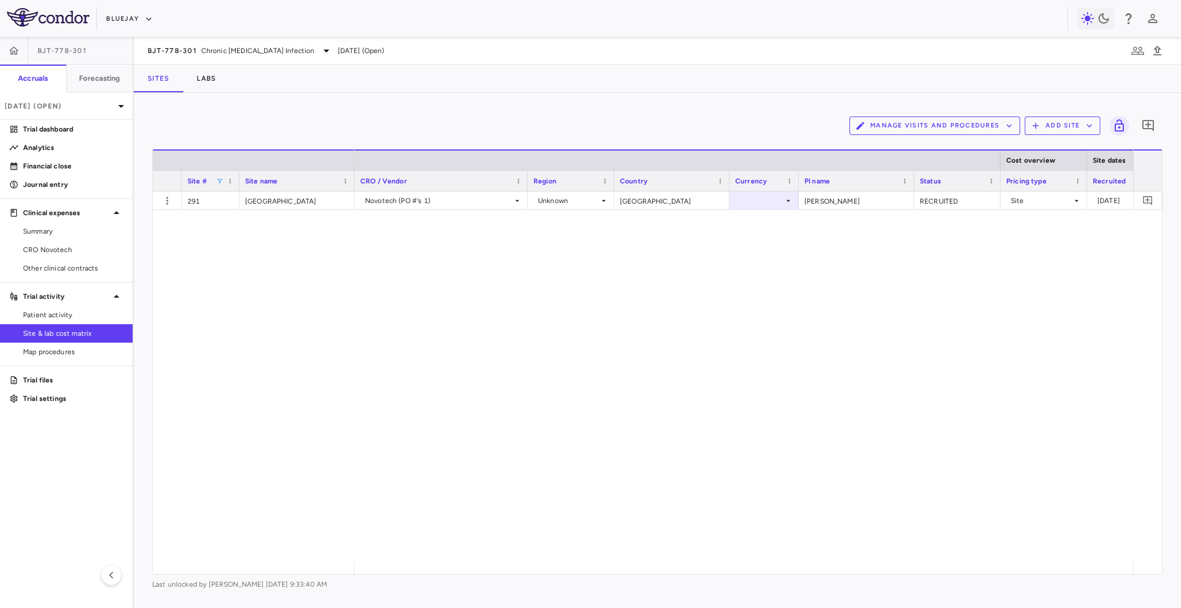
scroll to position [0, 536]
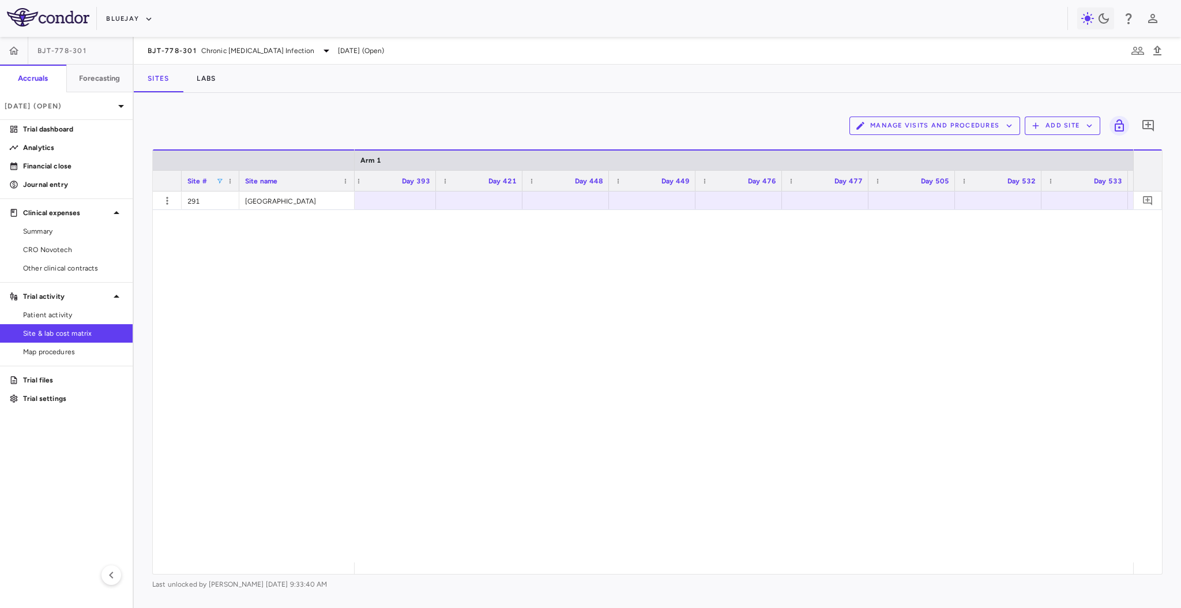
click at [218, 181] on span at bounding box center [219, 181] width 7 height 7
click at [428, 277] on div "€307.00 €307.00 €630.00 €307.00 €307.00 €746.00 €307.00 €307.00" at bounding box center [744, 377] width 779 height 371
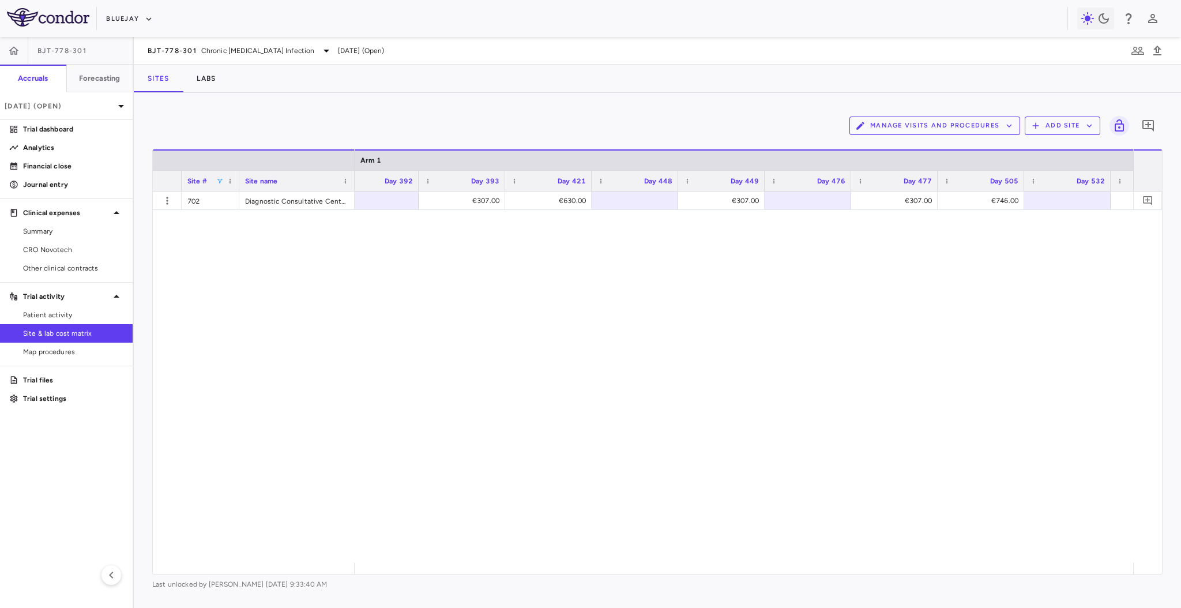
scroll to position [0, 2803]
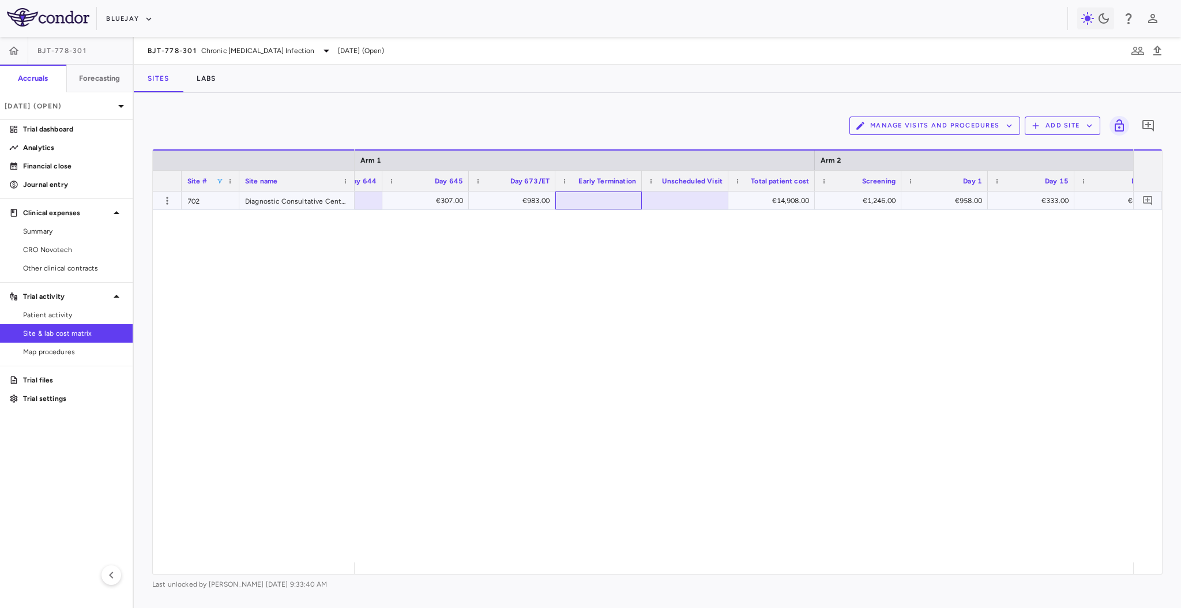
click at [624, 206] on div at bounding box center [598, 200] width 75 height 17
click at [715, 198] on div at bounding box center [691, 200] width 75 height 17
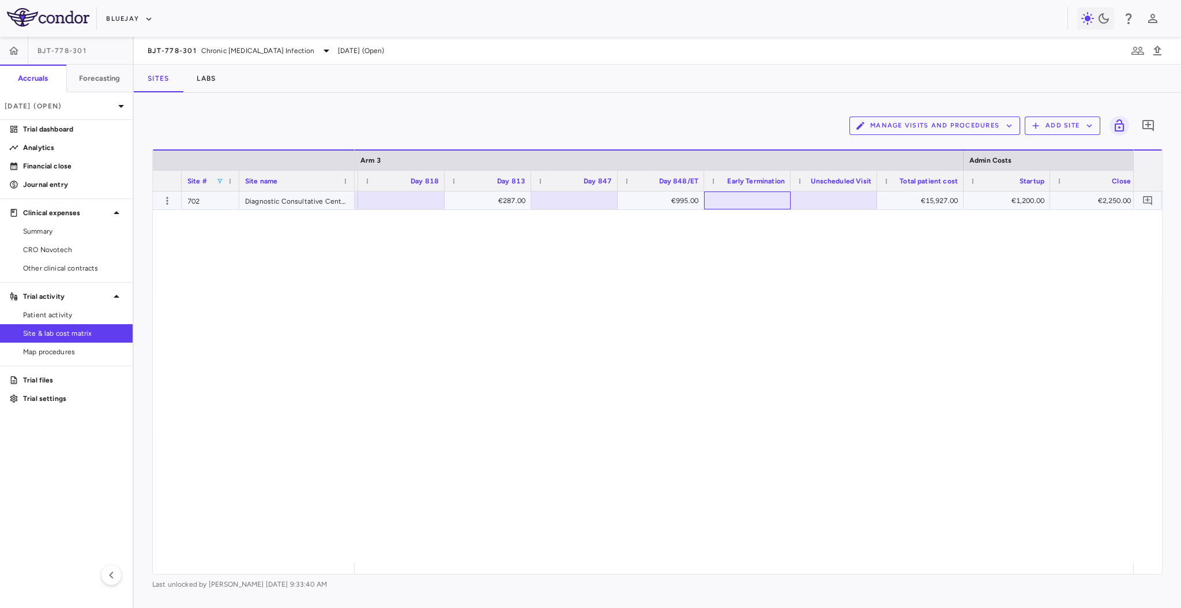
click at [744, 196] on div at bounding box center [747, 200] width 75 height 17
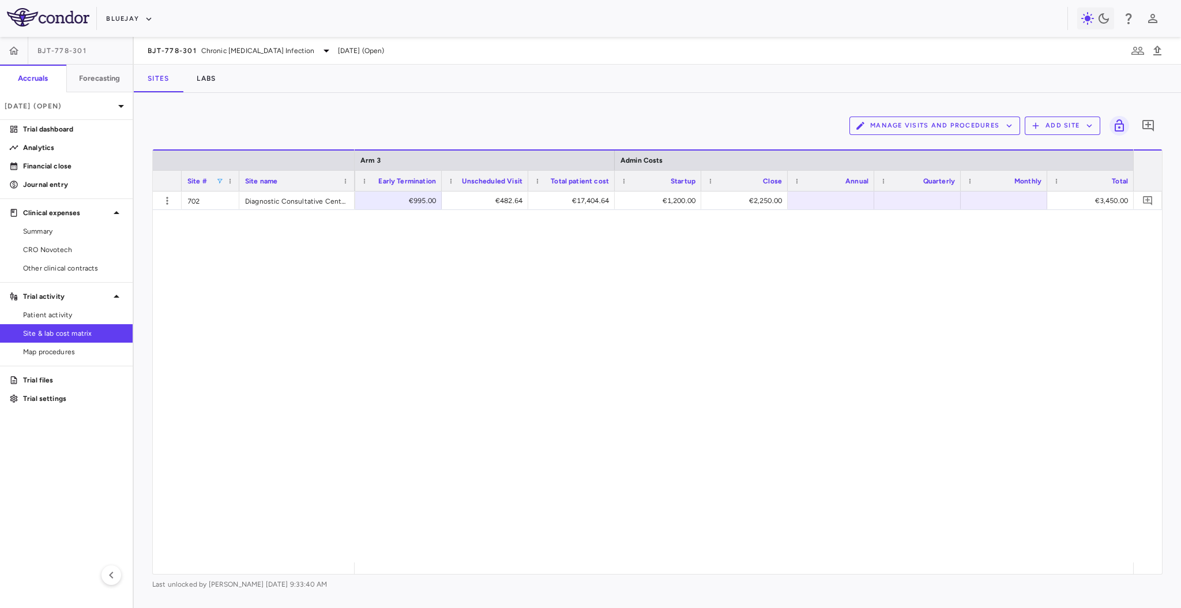
click at [1013, 433] on div "€995.00 €995.00 €482.64 €17,404.64 €1,200.00 €2,250.00 €3,450.00" at bounding box center [744, 377] width 779 height 371
